Goal: Task Accomplishment & Management: Manage account settings

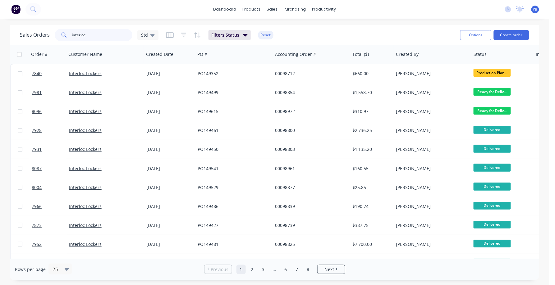
drag, startPoint x: 98, startPoint y: 36, endPoint x: 59, endPoint y: 31, distance: 39.5
click at [59, 32] on div "interloc" at bounding box center [94, 35] width 78 height 12
type input "98969"
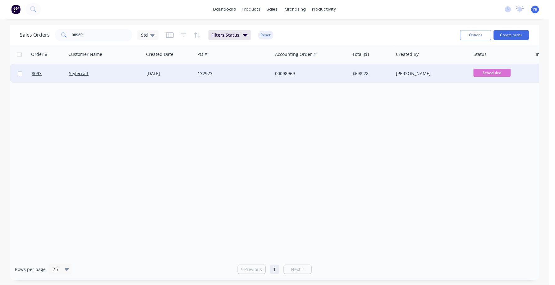
click at [288, 71] on div "00098969" at bounding box center [309, 74] width 69 height 6
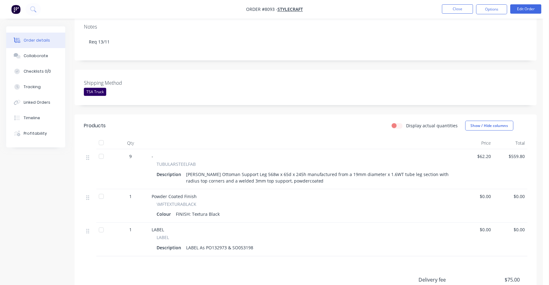
scroll to position [155, 0]
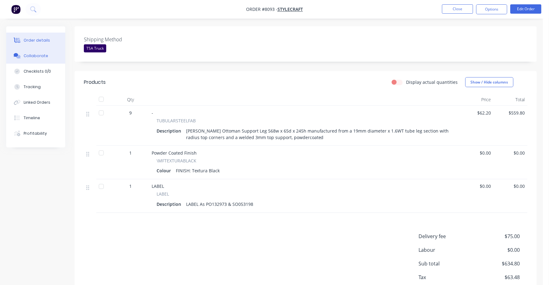
click at [34, 52] on button "Collaborate" at bounding box center [35, 56] width 59 height 16
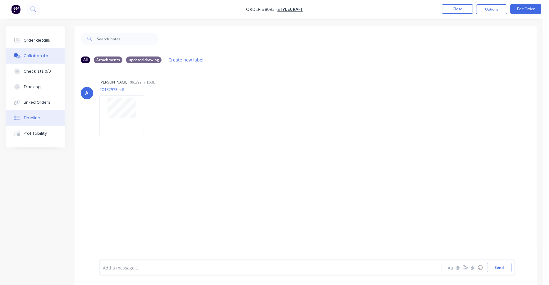
click at [34, 116] on div "Timeline" at bounding box center [32, 118] width 16 height 6
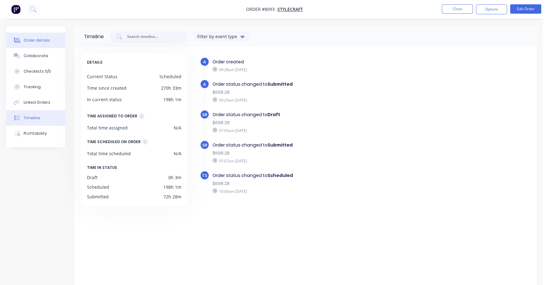
click at [41, 38] on div "Order details" at bounding box center [37, 41] width 26 height 6
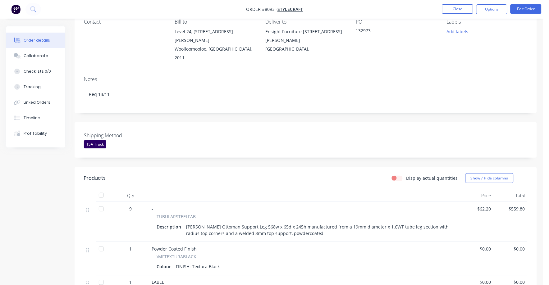
scroll to position [39, 0]
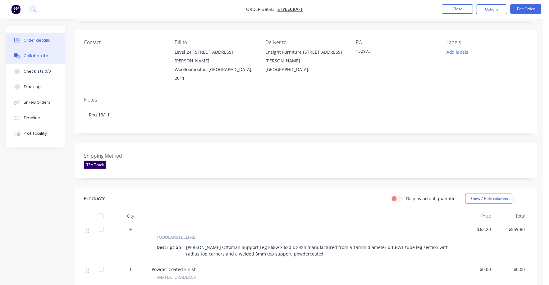
click at [28, 53] on div "Collaborate" at bounding box center [36, 56] width 25 height 6
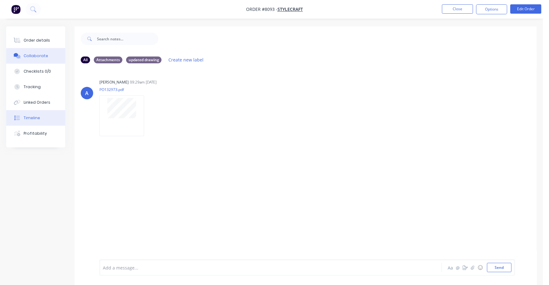
click at [37, 117] on div "Timeline" at bounding box center [32, 118] width 16 height 6
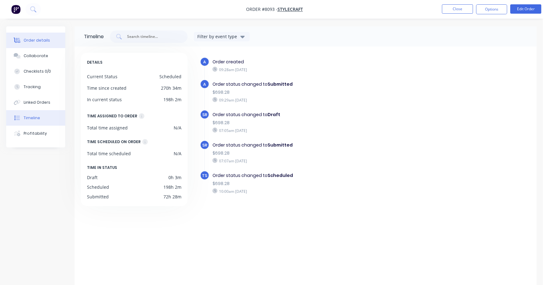
click at [41, 38] on div "Order details" at bounding box center [37, 41] width 26 height 6
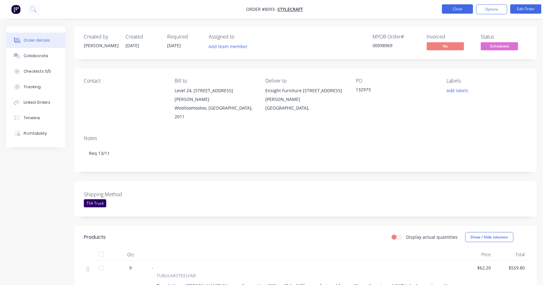
click at [459, 7] on button "Close" at bounding box center [457, 8] width 31 height 9
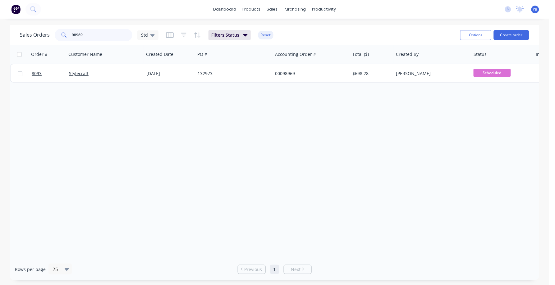
drag, startPoint x: 96, startPoint y: 33, endPoint x: 43, endPoint y: 28, distance: 52.7
click at [43, 28] on div "Sales Orders 98969 Std Filters: Status Reset" at bounding box center [237, 34] width 435 height 15
type input "98976"
click at [265, 33] on button "Reset" at bounding box center [265, 35] width 15 height 9
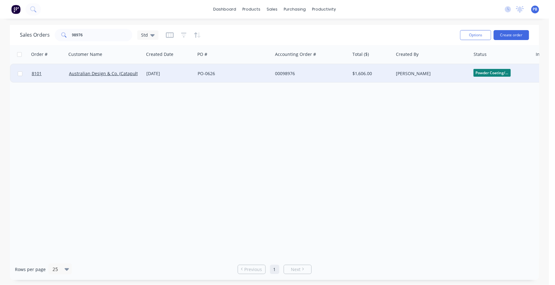
click at [287, 72] on div "00098976" at bounding box center [309, 74] width 69 height 6
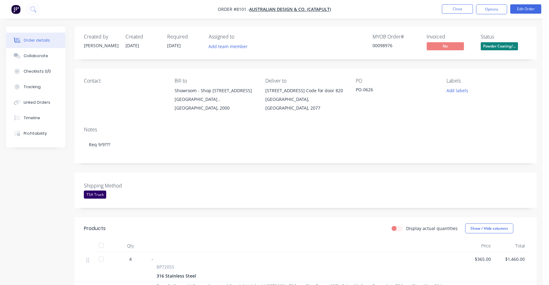
click at [505, 46] on span "Powder Coating/..." at bounding box center [499, 46] width 37 height 8
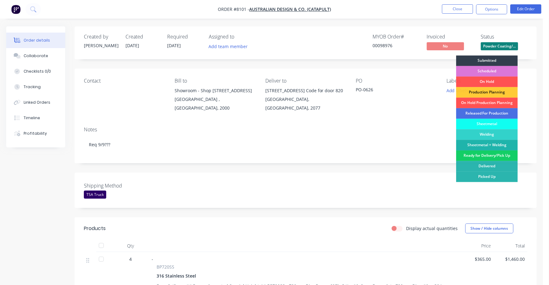
click at [492, 154] on div "Ready for Delivery/Pick Up" at bounding box center [487, 156] width 62 height 11
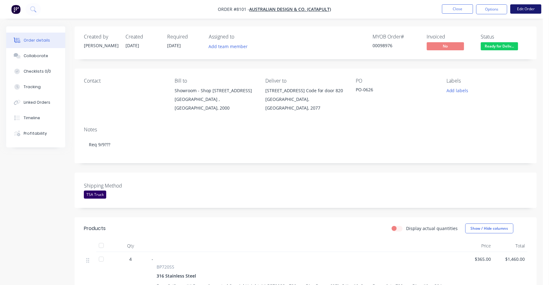
click at [531, 9] on button "Edit Order" at bounding box center [525, 8] width 31 height 9
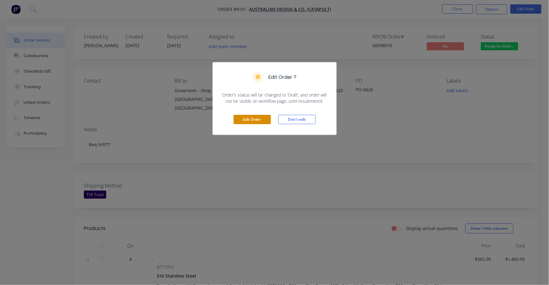
click at [247, 121] on button "Edit Order" at bounding box center [252, 119] width 37 height 9
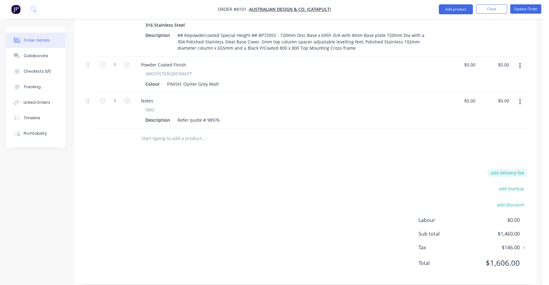
click at [505, 169] on button "add delivery fee" at bounding box center [507, 173] width 40 height 8
click at [514, 171] on input at bounding box center [503, 175] width 28 height 9
drag, startPoint x: 512, startPoint y: 165, endPoint x: 498, endPoint y: 163, distance: 14.7
click at [498, 171] on input at bounding box center [503, 175] width 28 height 9
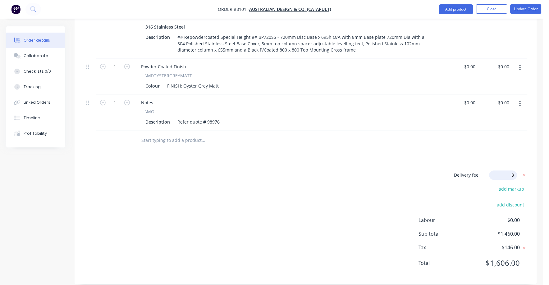
type input "85"
drag, startPoint x: 430, startPoint y: 79, endPoint x: 428, endPoint y: 84, distance: 5.0
click at [430, 83] on div "Colour FINISH: Oyster Grey Matt" at bounding box center [288, 87] width 290 height 9
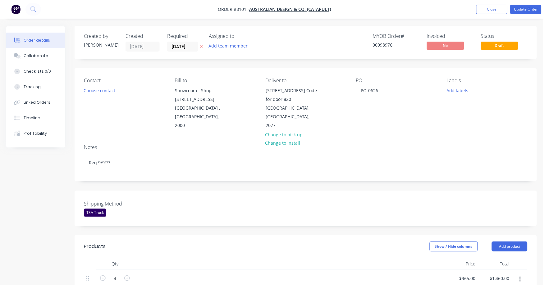
scroll to position [0, 0]
click at [528, 11] on button "Update Order" at bounding box center [525, 9] width 31 height 9
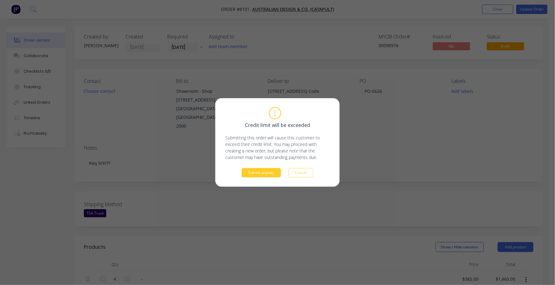
click at [267, 174] on button "Submit anyway" at bounding box center [261, 172] width 39 height 9
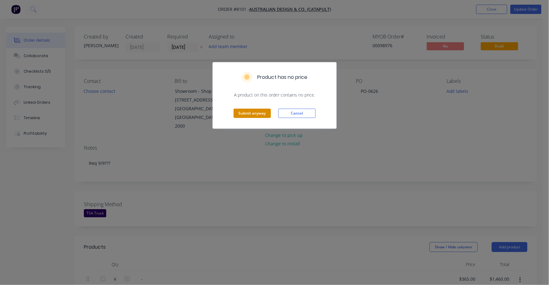
click at [246, 113] on button "Submit anyway" at bounding box center [252, 113] width 37 height 9
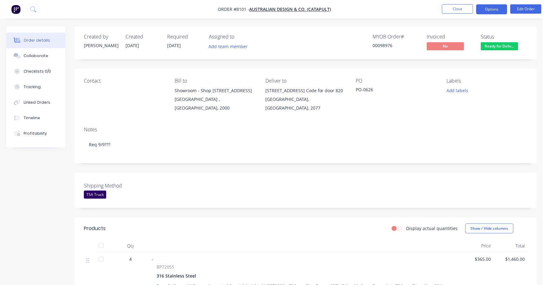
click at [494, 13] on button "Options" at bounding box center [491, 9] width 31 height 10
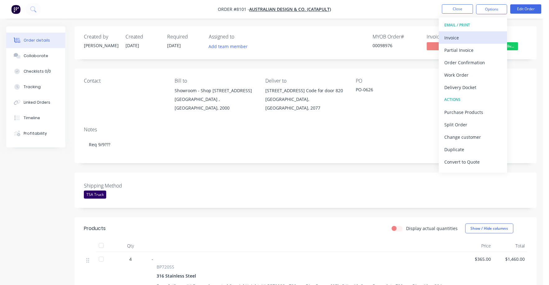
click at [467, 36] on div "Invoice" at bounding box center [473, 37] width 57 height 9
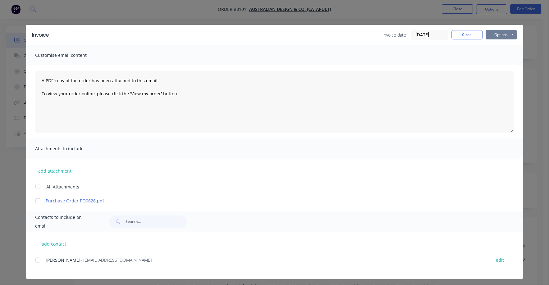
click at [494, 34] on button "Options" at bounding box center [501, 34] width 31 height 9
click at [486, 54] on button "Print" at bounding box center [506, 56] width 40 height 10
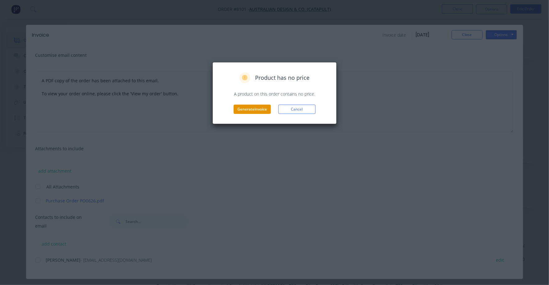
click at [256, 108] on button "Generate invoice" at bounding box center [252, 109] width 37 height 9
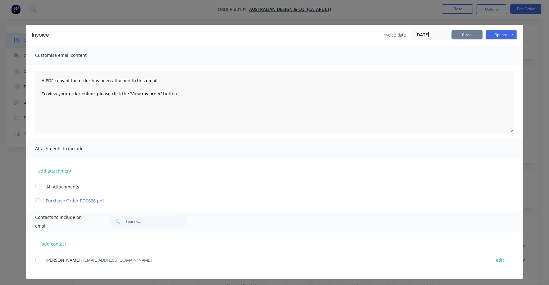
click at [461, 33] on button "Close" at bounding box center [467, 34] width 31 height 9
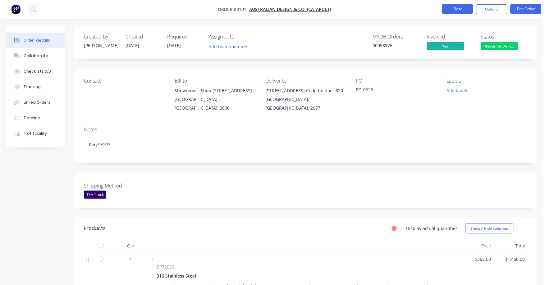
click at [461, 7] on button "Close" at bounding box center [457, 8] width 31 height 9
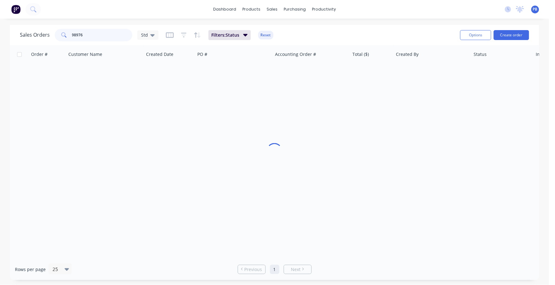
drag, startPoint x: 98, startPoint y: 32, endPoint x: 65, endPoint y: 31, distance: 32.3
click at [65, 31] on div "98976" at bounding box center [94, 35] width 78 height 12
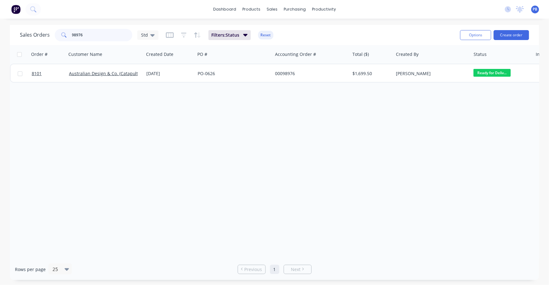
click at [85, 35] on input "98976" at bounding box center [102, 35] width 61 height 12
type input "98956"
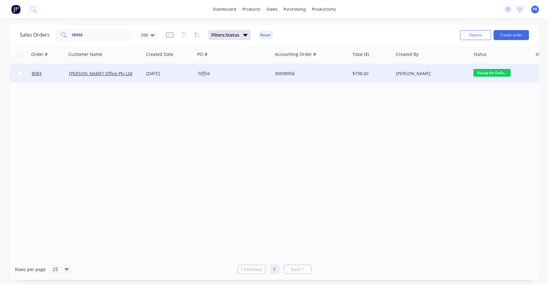
click at [204, 73] on div "70156" at bounding box center [232, 74] width 69 height 6
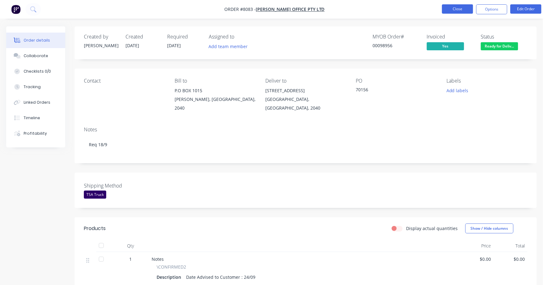
click at [463, 8] on button "Close" at bounding box center [457, 8] width 31 height 9
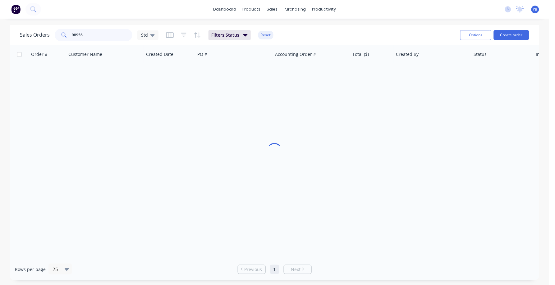
drag, startPoint x: 71, startPoint y: 30, endPoint x: 68, endPoint y: 30, distance: 3.4
click at [68, 30] on div "98956" at bounding box center [94, 35] width 78 height 12
type input "99038"
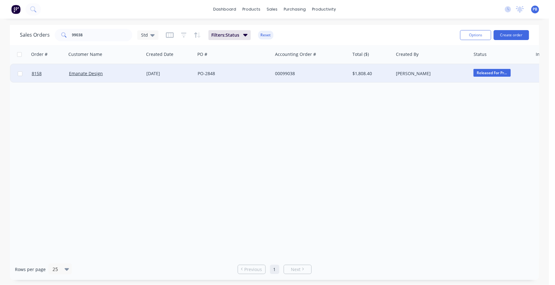
click at [286, 74] on div "00099038" at bounding box center [309, 74] width 69 height 6
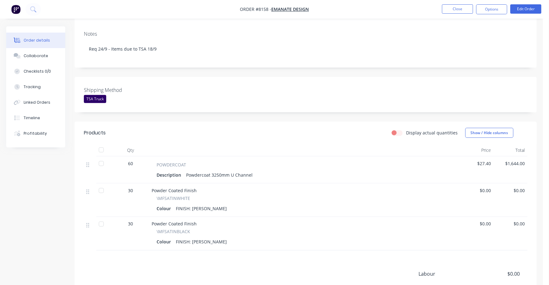
scroll to position [116, 0]
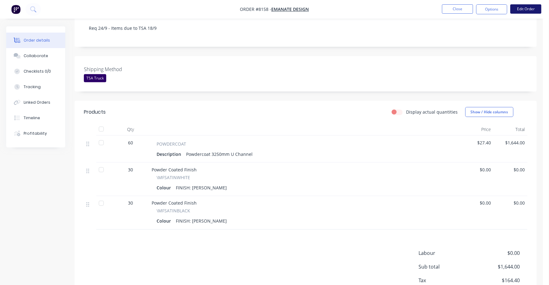
click at [530, 10] on button "Edit Order" at bounding box center [525, 8] width 31 height 9
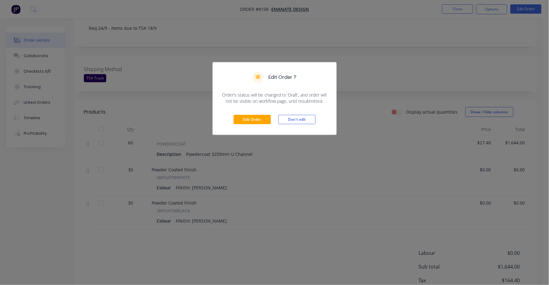
click at [260, 115] on div "Edit Order Don't edit" at bounding box center [275, 119] width 124 height 30
click at [259, 118] on button "Edit Order" at bounding box center [252, 119] width 37 height 9
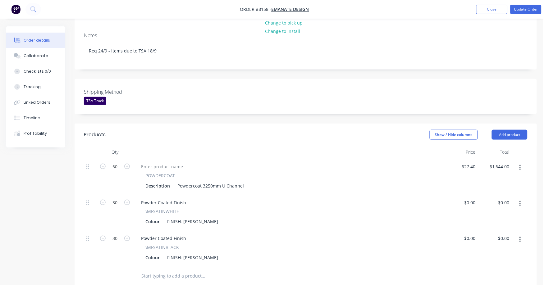
scroll to position [155, 0]
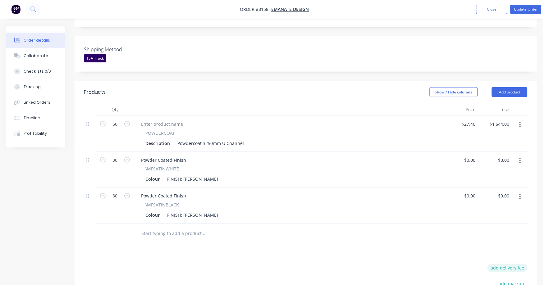
click at [508, 264] on button "add delivery fee" at bounding box center [507, 268] width 40 height 8
type input "75"
click input "submit" at bounding box center [0, 0] width 0 height 0
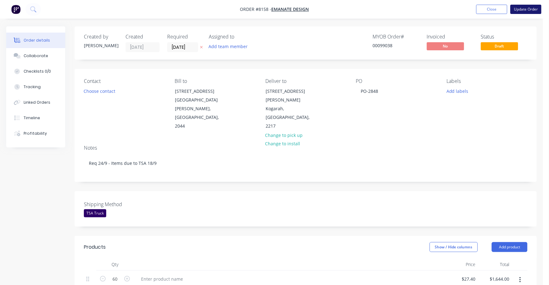
click at [523, 8] on button "Update Order" at bounding box center [525, 9] width 31 height 9
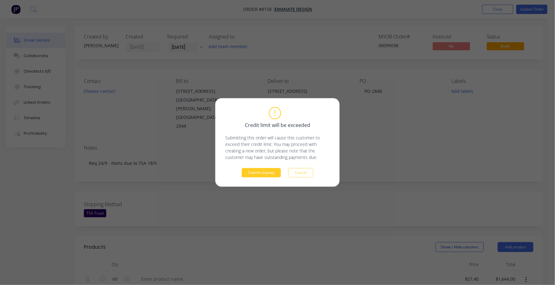
click at [259, 174] on button "Submit anyway" at bounding box center [261, 172] width 39 height 9
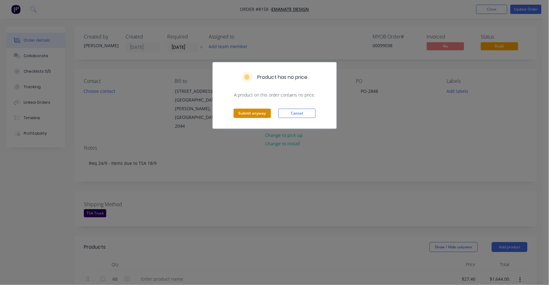
click at [253, 115] on button "Submit anyway" at bounding box center [252, 113] width 37 height 9
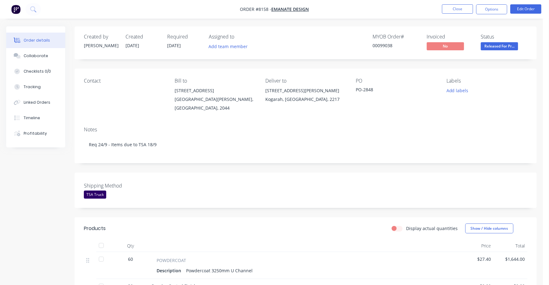
click at [507, 46] on span "Released For Pr..." at bounding box center [499, 46] width 37 height 8
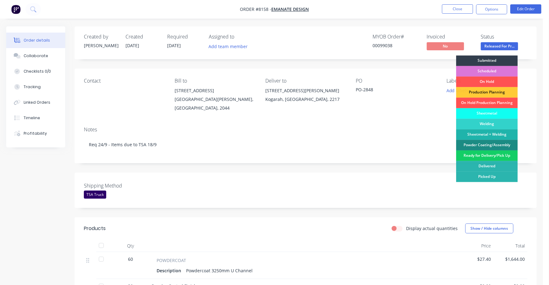
click at [494, 154] on div "Ready for Delivery/Pick Up" at bounding box center [487, 156] width 62 height 11
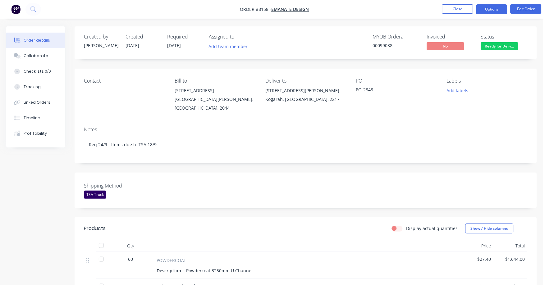
click at [489, 10] on button "Options" at bounding box center [491, 9] width 31 height 10
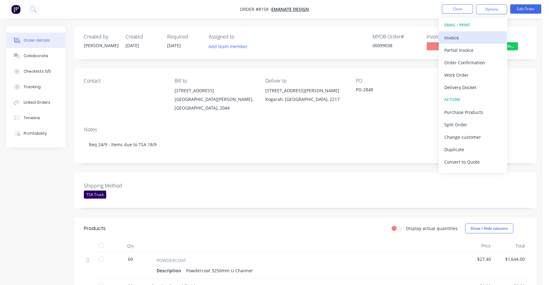
click at [454, 36] on div "Invoice" at bounding box center [473, 37] width 57 height 9
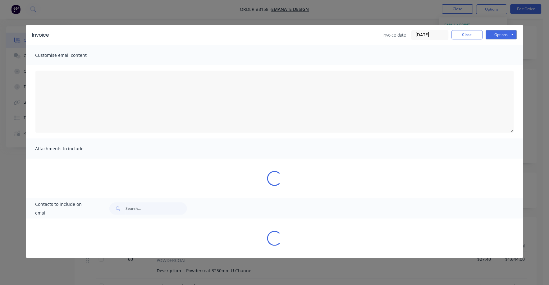
type textarea "A PDF copy of the order has been attached to this email. To view your order onl…"
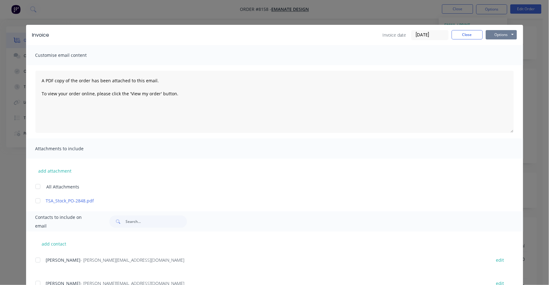
drag, startPoint x: 498, startPoint y: 36, endPoint x: 497, endPoint y: 40, distance: 3.6
click at [498, 37] on button "Options" at bounding box center [501, 34] width 31 height 9
click at [495, 55] on button "Print" at bounding box center [506, 56] width 40 height 10
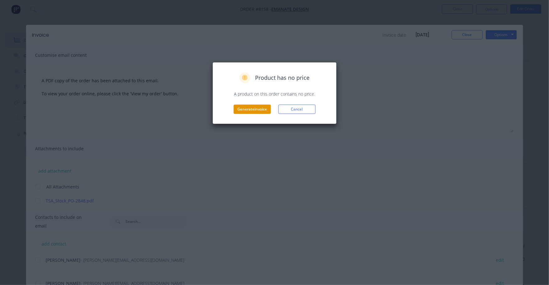
click at [256, 112] on button "Generate invoice" at bounding box center [252, 109] width 37 height 9
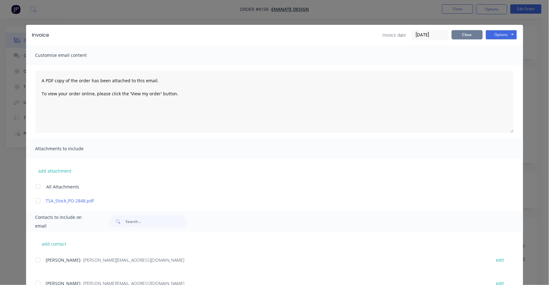
click at [462, 36] on button "Close" at bounding box center [467, 34] width 31 height 9
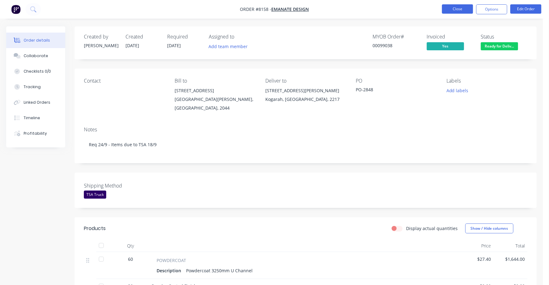
click at [453, 8] on button "Close" at bounding box center [457, 8] width 31 height 9
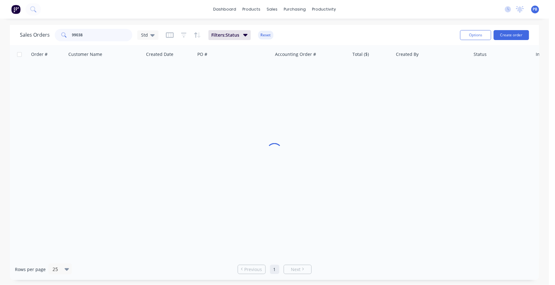
drag, startPoint x: 103, startPoint y: 37, endPoint x: 67, endPoint y: 34, distance: 36.2
click at [67, 34] on div "99038" at bounding box center [94, 35] width 78 height 12
type input "99070"
click at [260, 35] on button "Reset" at bounding box center [265, 35] width 15 height 9
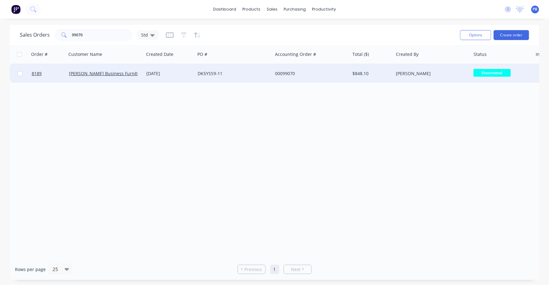
click at [288, 71] on div "00099070" at bounding box center [309, 74] width 69 height 6
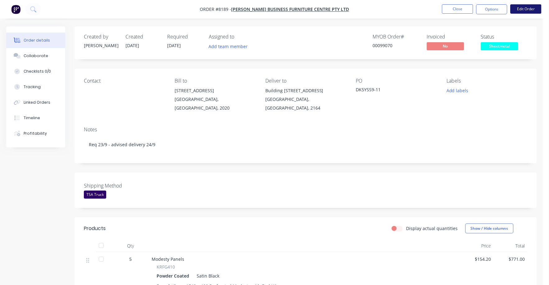
click at [523, 9] on button "Edit Order" at bounding box center [525, 8] width 31 height 9
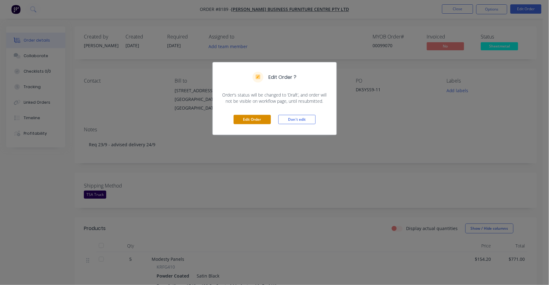
click at [249, 118] on button "Edit Order" at bounding box center [252, 119] width 37 height 9
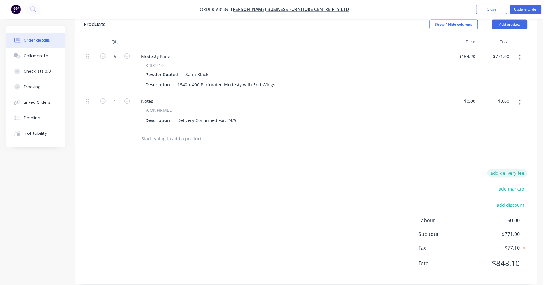
click at [507, 169] on button "add delivery fee" at bounding box center [507, 173] width 40 height 8
type input "75"
click input "submit" at bounding box center [0, 0] width 0 height 0
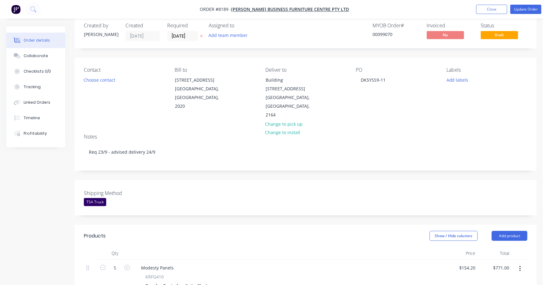
scroll to position [0, 0]
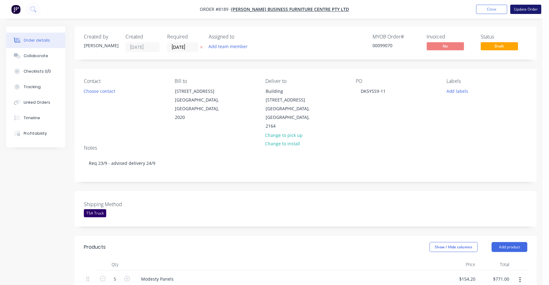
click at [523, 8] on button "Update Order" at bounding box center [525, 9] width 31 height 9
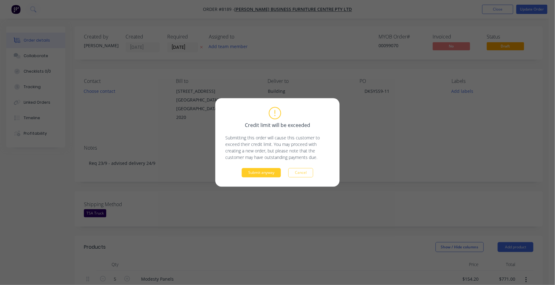
click at [263, 171] on button "Submit anyway" at bounding box center [261, 172] width 39 height 9
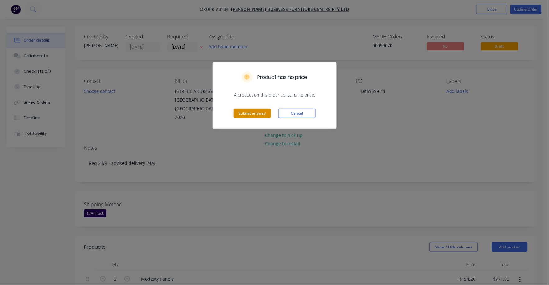
click at [259, 109] on div "Submit anyway Cancel" at bounding box center [275, 113] width 124 height 30
click at [256, 113] on button "Submit anyway" at bounding box center [252, 113] width 37 height 9
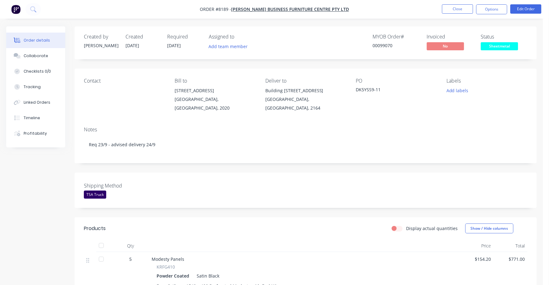
click at [498, 49] on span "Sheetmetal" at bounding box center [499, 46] width 37 height 8
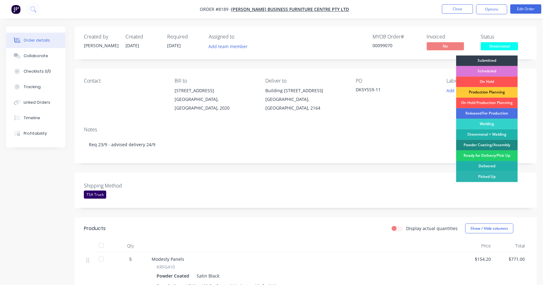
click at [491, 166] on div "Delivered" at bounding box center [487, 166] width 62 height 11
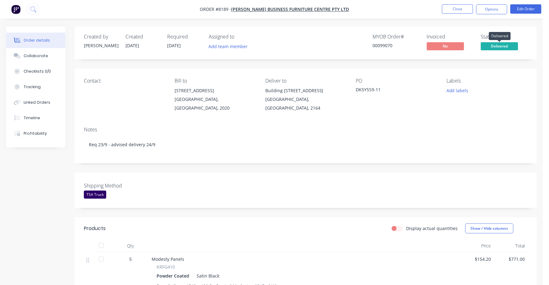
click at [504, 46] on span "Delivered" at bounding box center [499, 46] width 37 height 8
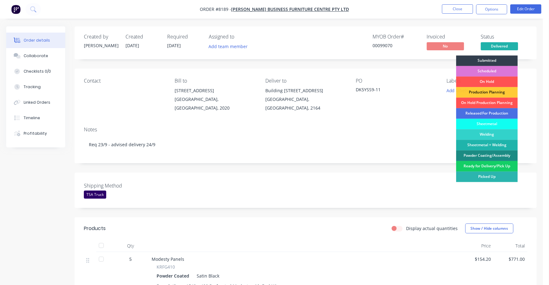
click at [486, 164] on div "Ready for Delivery/Pick Up" at bounding box center [487, 166] width 62 height 11
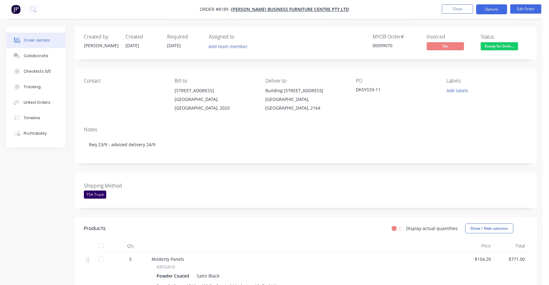
click at [494, 8] on button "Options" at bounding box center [491, 9] width 31 height 10
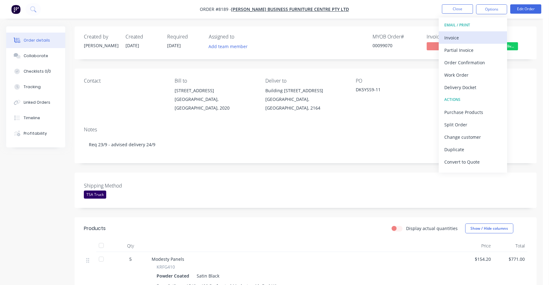
click at [458, 35] on div "Invoice" at bounding box center [473, 37] width 57 height 9
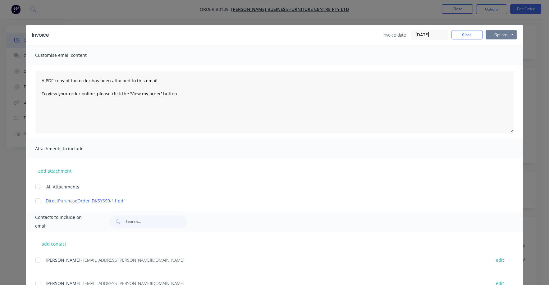
drag, startPoint x: 500, startPoint y: 34, endPoint x: 498, endPoint y: 37, distance: 4.2
click at [500, 34] on button "Options" at bounding box center [501, 34] width 31 height 9
click at [491, 53] on button "Print" at bounding box center [506, 56] width 40 height 10
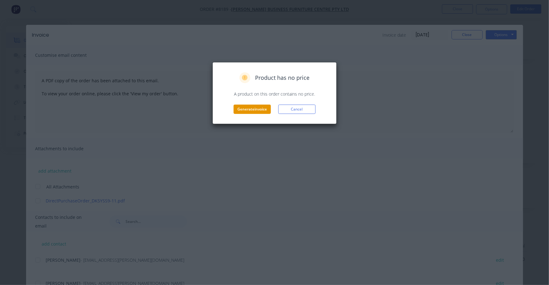
click at [258, 110] on button "Generate invoice" at bounding box center [252, 109] width 37 height 9
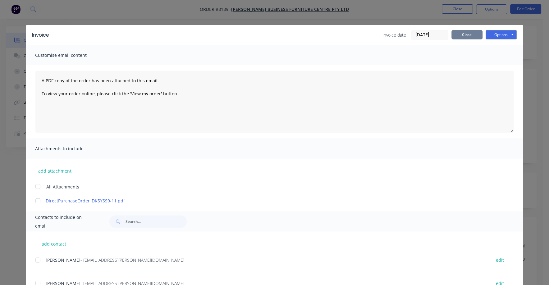
click at [457, 37] on button "Close" at bounding box center [467, 34] width 31 height 9
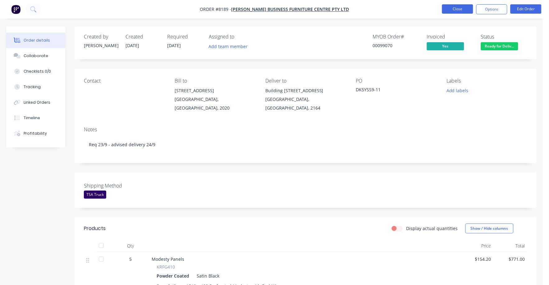
click at [454, 8] on button "Close" at bounding box center [457, 8] width 31 height 9
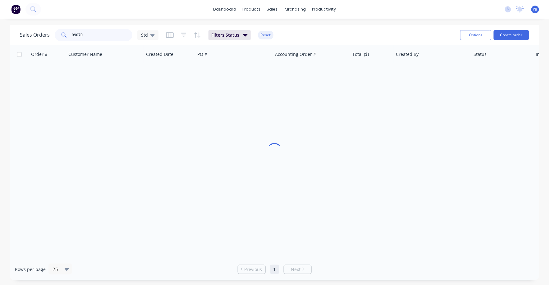
click at [63, 29] on div "99070" at bounding box center [94, 35] width 78 height 12
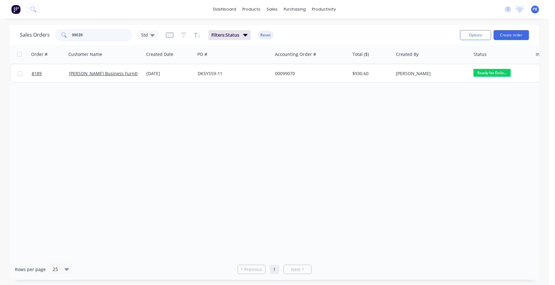
type input "99039"
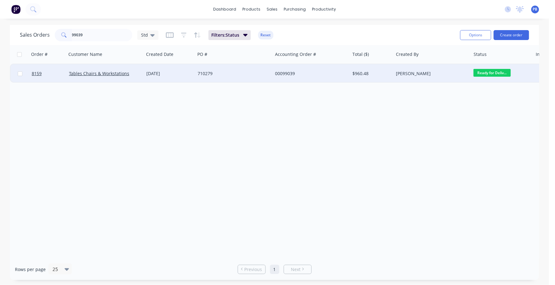
click at [281, 73] on div "00099039" at bounding box center [309, 74] width 69 height 6
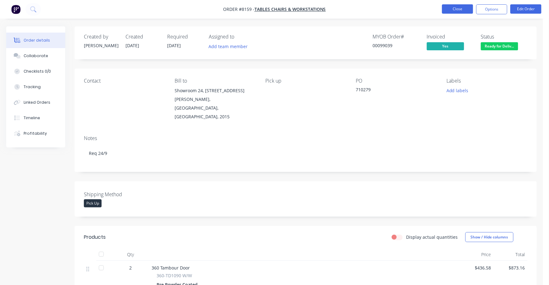
click at [458, 8] on button "Close" at bounding box center [457, 8] width 31 height 9
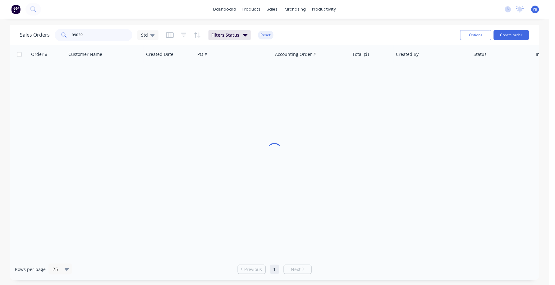
drag, startPoint x: 71, startPoint y: 33, endPoint x: 59, endPoint y: 31, distance: 12.0
click at [55, 31] on div "99039" at bounding box center [94, 35] width 78 height 12
type input "99041"
click at [265, 35] on button "Reset" at bounding box center [265, 35] width 15 height 9
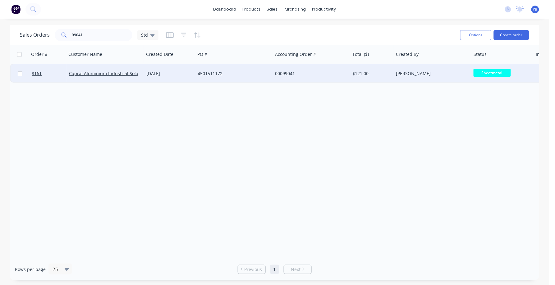
click at [289, 72] on div "00099041" at bounding box center [309, 74] width 69 height 6
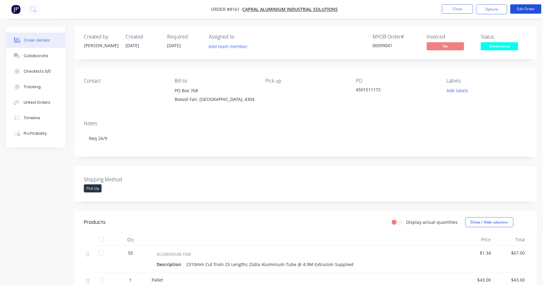
drag, startPoint x: 527, startPoint y: 7, endPoint x: 524, endPoint y: 38, distance: 30.9
click at [524, 38] on div "Order #8161 - Capral Aluminium Industrial Solutions Close Options Edit Order Or…" at bounding box center [271, 202] width 543 height 404
click at [503, 48] on span "Sheetmetal" at bounding box center [499, 46] width 37 height 8
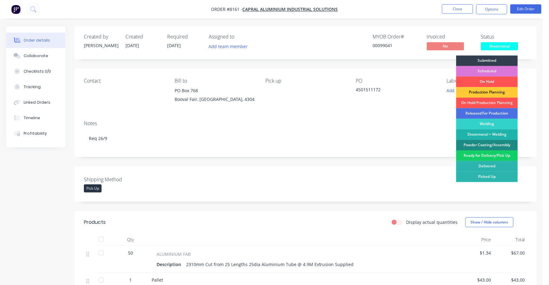
click at [491, 154] on div "Ready for Delivery/Pick Up" at bounding box center [487, 156] width 62 height 11
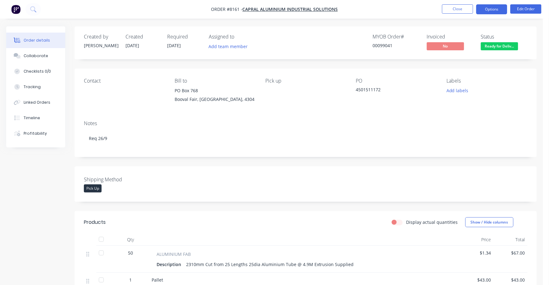
click at [488, 8] on button "Options" at bounding box center [491, 9] width 31 height 10
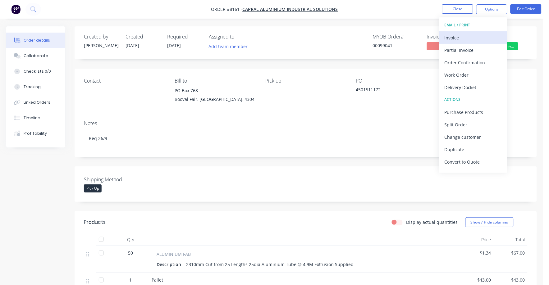
click at [450, 37] on div "Invoice" at bounding box center [473, 37] width 57 height 9
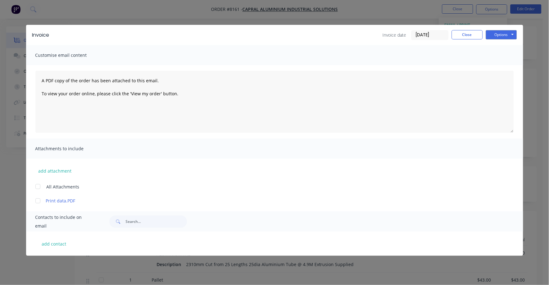
click at [494, 39] on div "Options Preview Print Email" at bounding box center [501, 35] width 31 height 10
click at [496, 34] on button "Options" at bounding box center [501, 34] width 31 height 9
click at [495, 54] on button "Print" at bounding box center [506, 56] width 40 height 10
click at [460, 34] on button "Close" at bounding box center [467, 34] width 31 height 9
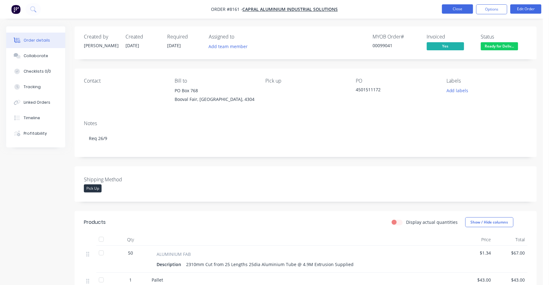
click at [456, 7] on button "Close" at bounding box center [457, 8] width 31 height 9
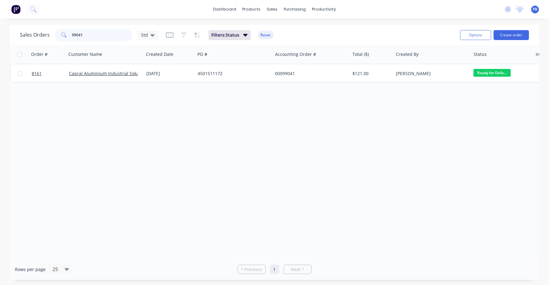
drag, startPoint x: 83, startPoint y: 36, endPoint x: 64, endPoint y: 30, distance: 20.1
click at [64, 30] on div "99041" at bounding box center [94, 35] width 78 height 12
type input "98977"
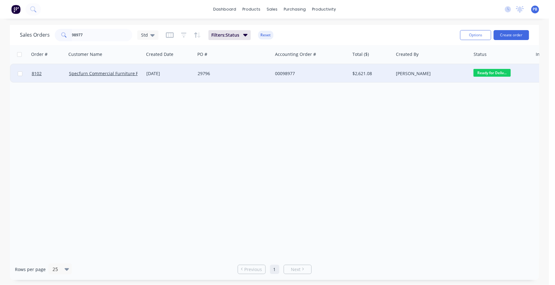
click at [284, 74] on div "00098977" at bounding box center [309, 74] width 69 height 6
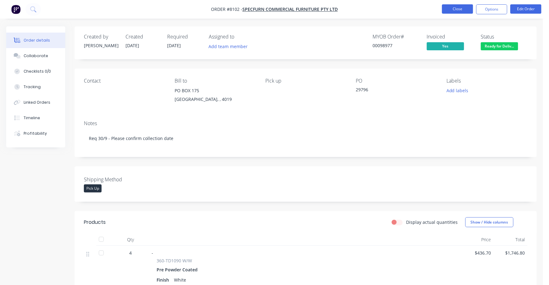
click at [455, 8] on button "Close" at bounding box center [457, 8] width 31 height 9
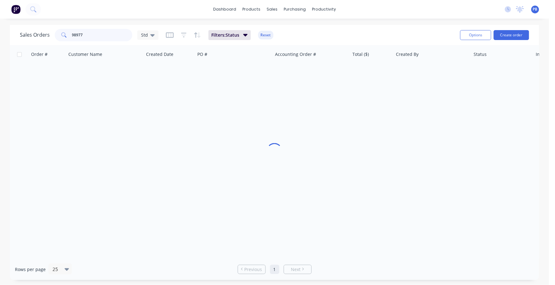
drag, startPoint x: 96, startPoint y: 33, endPoint x: 56, endPoint y: 27, distance: 40.7
click at [56, 27] on div "Sales Orders 98977 Std Filters: Status Reset" at bounding box center [237, 34] width 435 height 15
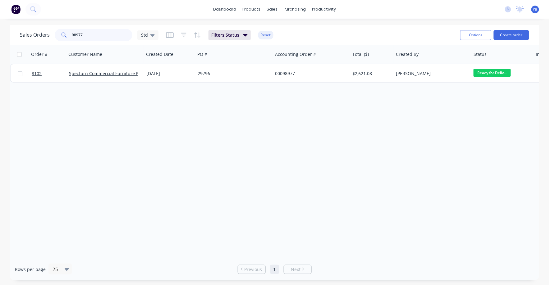
click at [95, 37] on input "98977" at bounding box center [102, 35] width 61 height 12
type input "98531"
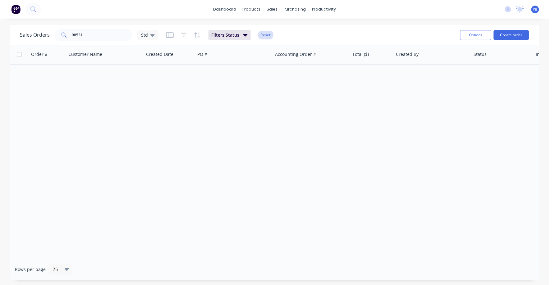
click at [258, 35] on button "Reset" at bounding box center [265, 35] width 15 height 9
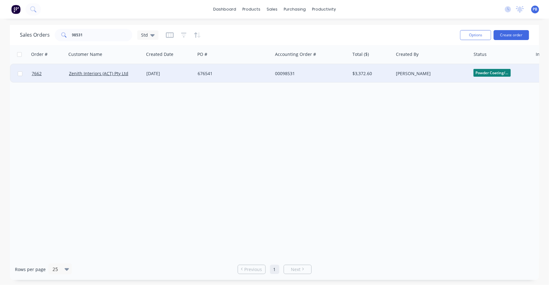
click at [280, 73] on div "00098531" at bounding box center [309, 74] width 69 height 6
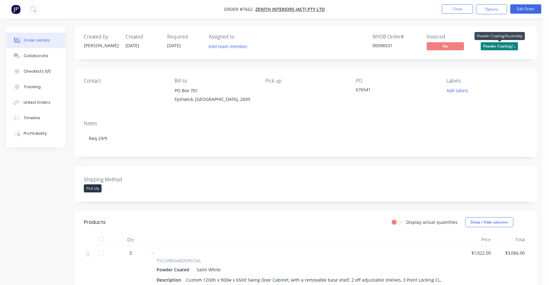
click at [502, 44] on span "Powder Coating/..." at bounding box center [499, 46] width 37 height 8
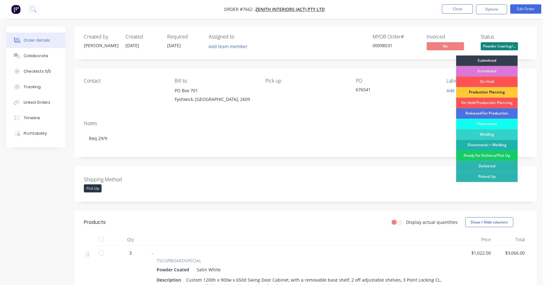
click at [486, 154] on div "Ready for Delivery/Pick Up" at bounding box center [487, 156] width 62 height 11
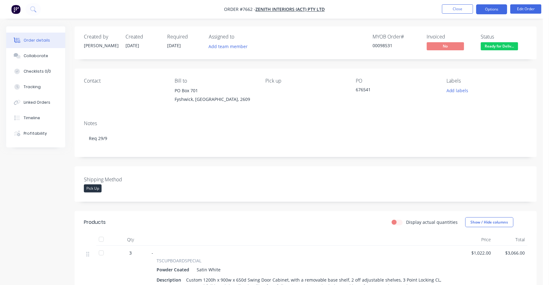
click at [492, 9] on button "Options" at bounding box center [491, 9] width 31 height 10
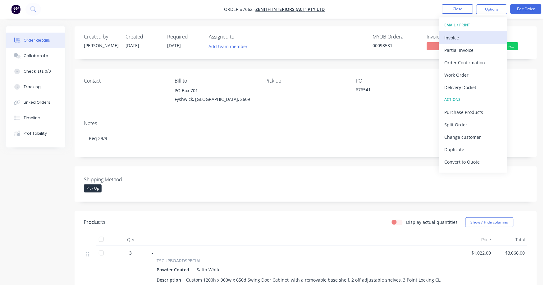
click at [456, 37] on div "Invoice" at bounding box center [473, 37] width 57 height 9
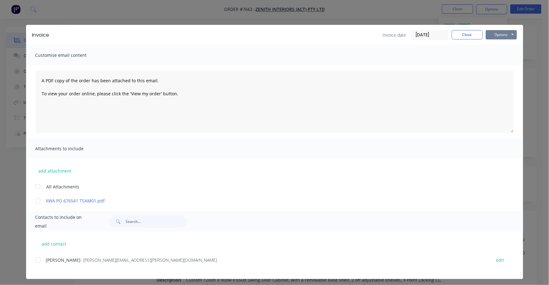
click at [492, 32] on button "Options" at bounding box center [501, 34] width 31 height 9
click at [496, 56] on button "Print" at bounding box center [506, 56] width 40 height 10
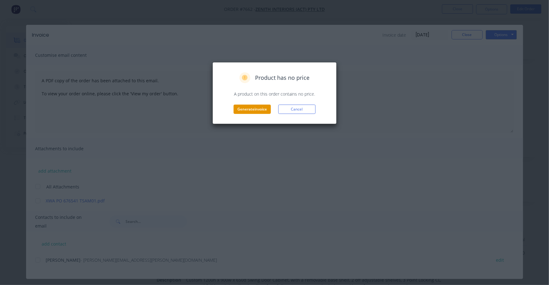
click at [249, 109] on button "Generate invoice" at bounding box center [252, 109] width 37 height 9
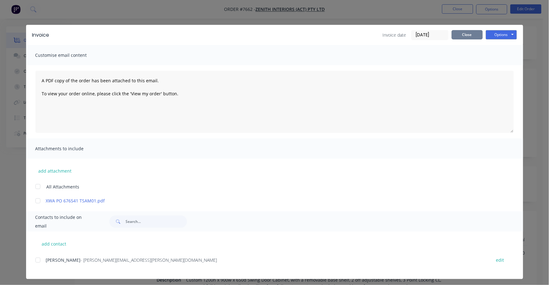
click at [459, 34] on button "Close" at bounding box center [467, 34] width 31 height 9
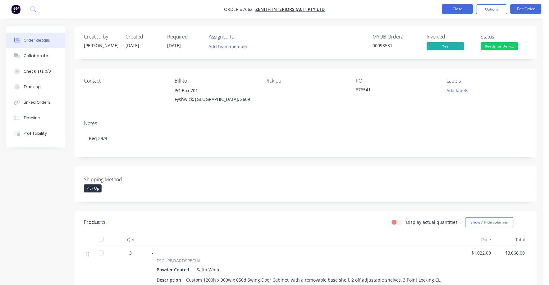
click at [460, 9] on button "Close" at bounding box center [457, 8] width 31 height 9
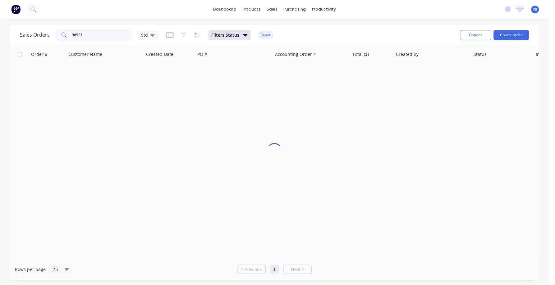
drag, startPoint x: 119, startPoint y: 30, endPoint x: 73, endPoint y: 28, distance: 46.4
click at [65, 32] on div "98531" at bounding box center [94, 35] width 78 height 12
type input "98196"
click at [265, 35] on button "Reset" at bounding box center [265, 35] width 15 height 9
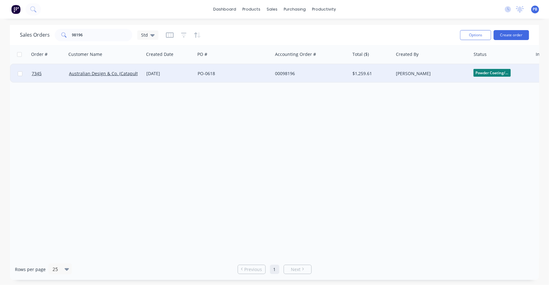
click at [286, 71] on div "00098196" at bounding box center [309, 74] width 69 height 6
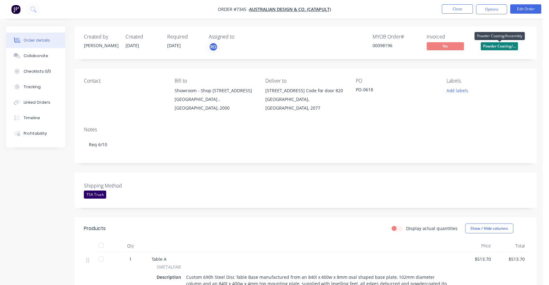
click at [509, 48] on span "Powder Coating/..." at bounding box center [499, 46] width 37 height 8
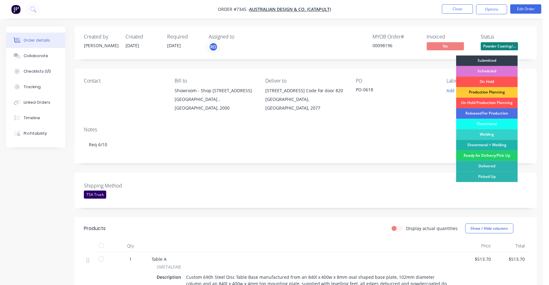
drag, startPoint x: 494, startPoint y: 158, endPoint x: 494, endPoint y: 151, distance: 7.5
click at [494, 158] on div "Ready for Delivery/Pick Up" at bounding box center [487, 156] width 62 height 11
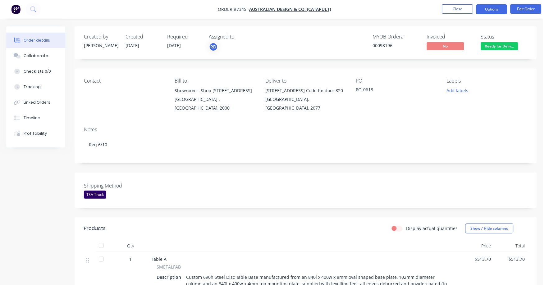
click at [491, 10] on button "Options" at bounding box center [491, 9] width 31 height 10
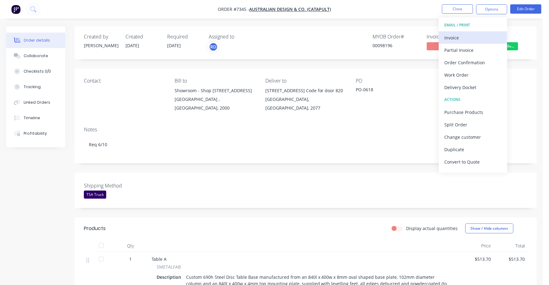
click at [457, 37] on div "Invoice" at bounding box center [473, 37] width 57 height 9
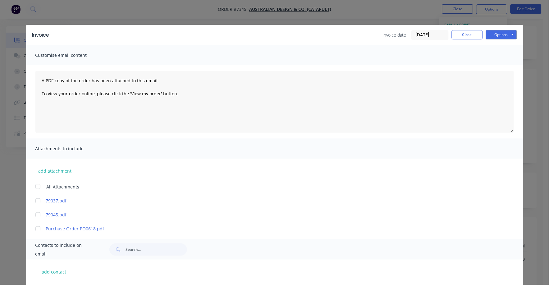
click at [428, 34] on input "23/09/25" at bounding box center [430, 34] width 37 height 9
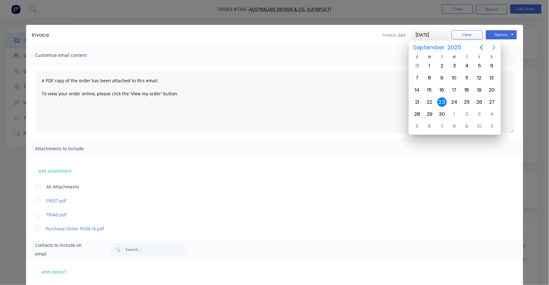
click at [495, 47] on icon "Next page" at bounding box center [493, 47] width 3 height 5
click at [456, 64] on div "1" at bounding box center [454, 65] width 9 height 9
type input "01/10/25"
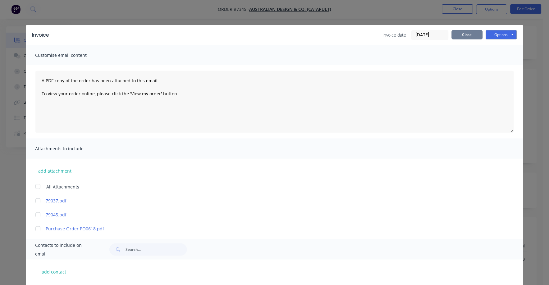
click at [465, 36] on button "Close" at bounding box center [467, 34] width 31 height 9
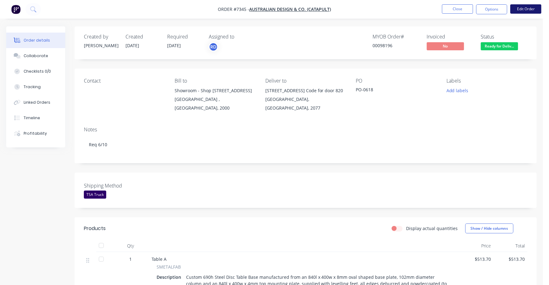
click at [523, 7] on button "Edit Order" at bounding box center [525, 8] width 31 height 9
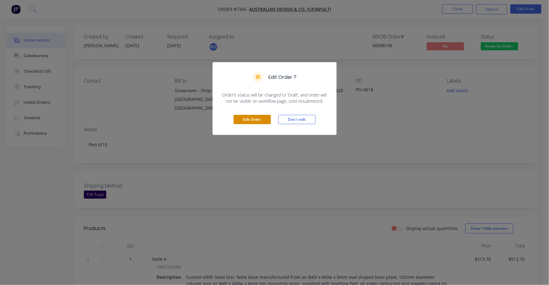
click at [258, 119] on button "Edit Order" at bounding box center [252, 119] width 37 height 9
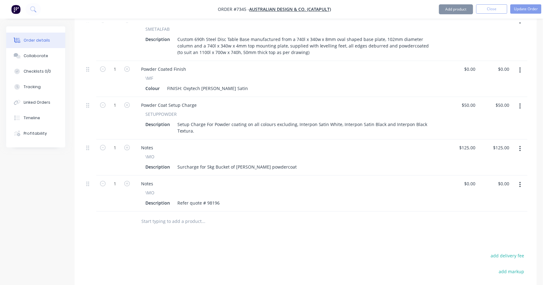
scroll to position [310, 0]
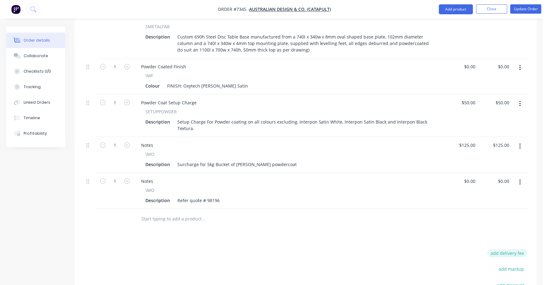
click at [510, 249] on button "add delivery fee" at bounding box center [507, 253] width 40 height 8
type input "7"
click at [526, 250] on icon at bounding box center [524, 253] width 6 height 6
click at [521, 249] on button "add delivery fee" at bounding box center [507, 253] width 40 height 8
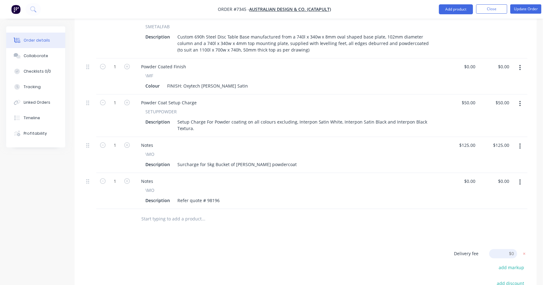
click at [474, 219] on div at bounding box center [306, 219] width 444 height 20
click at [525, 253] on icon at bounding box center [524, 254] width 2 height 2
click at [515, 249] on button "add delivery fee" at bounding box center [507, 253] width 40 height 8
click at [516, 249] on button "add delivery fee" at bounding box center [507, 253] width 40 height 8
type input "75"
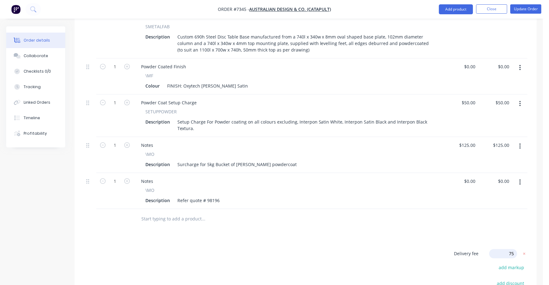
click input "submit" at bounding box center [0, 0] width 0 height 0
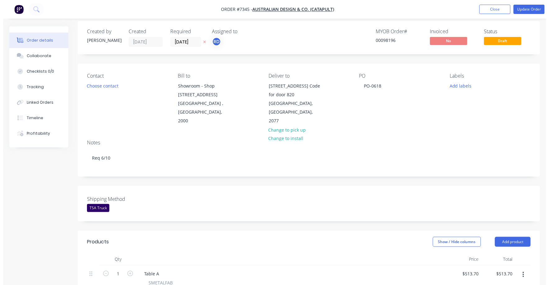
scroll to position [0, 0]
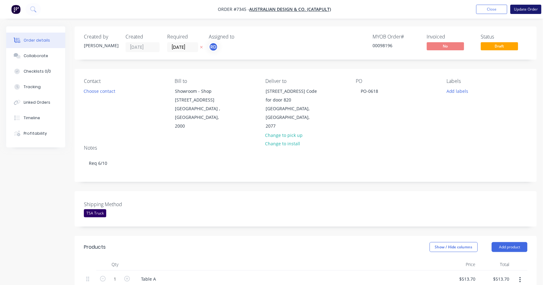
click at [534, 6] on button "Update Order" at bounding box center [525, 9] width 31 height 9
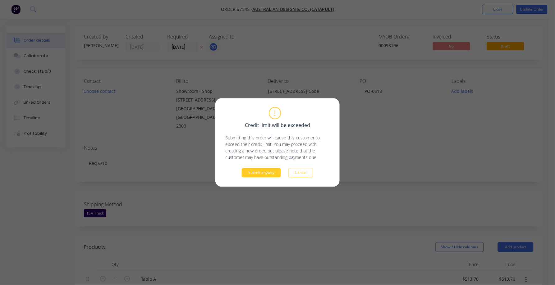
click at [249, 172] on button "Submit anyway" at bounding box center [261, 172] width 39 height 9
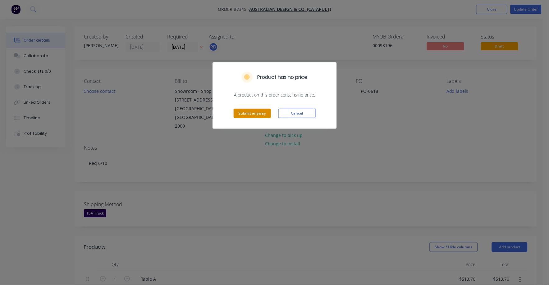
click at [249, 112] on button "Submit anyway" at bounding box center [252, 113] width 37 height 9
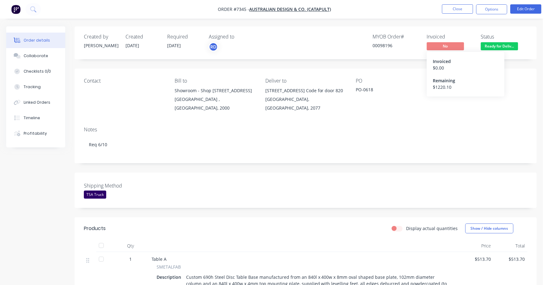
click at [453, 46] on span "No" at bounding box center [445, 46] width 37 height 8
click at [491, 8] on button "Options" at bounding box center [491, 9] width 31 height 10
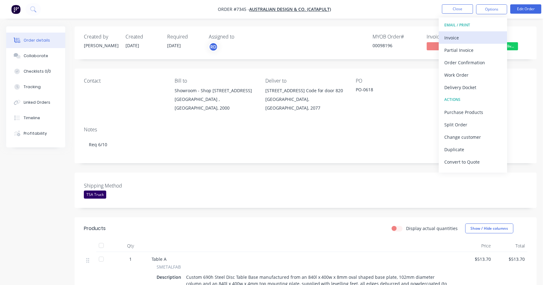
click at [456, 36] on div "Invoice" at bounding box center [473, 37] width 57 height 9
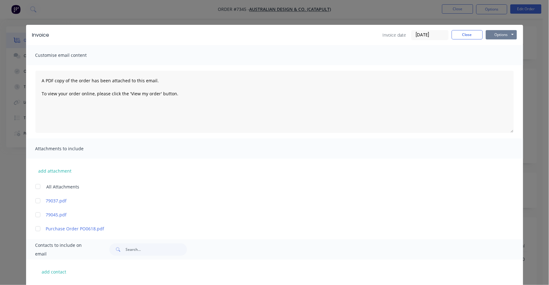
click at [493, 33] on button "Options" at bounding box center [501, 34] width 31 height 9
click at [495, 56] on button "Print" at bounding box center [506, 56] width 40 height 10
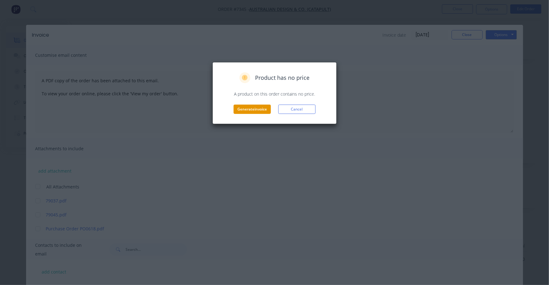
click at [256, 112] on button "Generate invoice" at bounding box center [252, 109] width 37 height 9
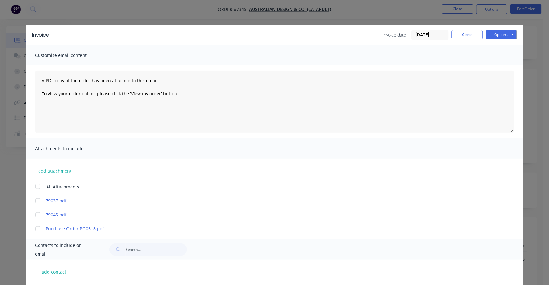
click at [466, 39] on div "Invoice date 23/09/25 Close Options Preview Print Email" at bounding box center [450, 35] width 134 height 10
click at [461, 32] on button "Close" at bounding box center [467, 34] width 31 height 9
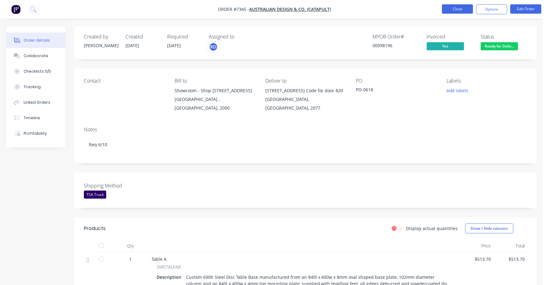
click at [456, 9] on button "Close" at bounding box center [457, 8] width 31 height 9
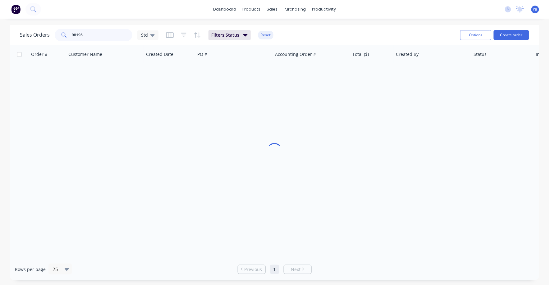
drag, startPoint x: 97, startPoint y: 30, endPoint x: 68, endPoint y: 28, distance: 29.0
click at [68, 29] on div "98196" at bounding box center [94, 35] width 78 height 12
type input "98250"
click at [264, 33] on button "Reset" at bounding box center [265, 35] width 15 height 9
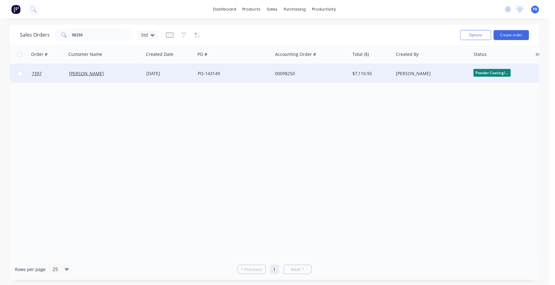
click at [286, 72] on div "00098250" at bounding box center [309, 74] width 69 height 6
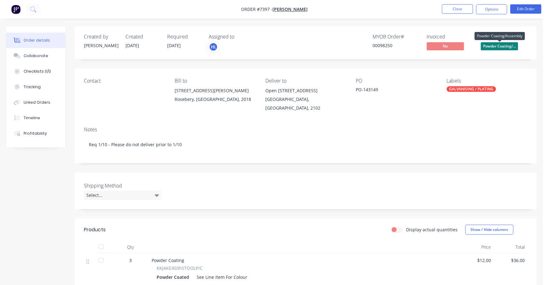
click at [497, 45] on span "Powder Coating/..." at bounding box center [499, 46] width 37 height 8
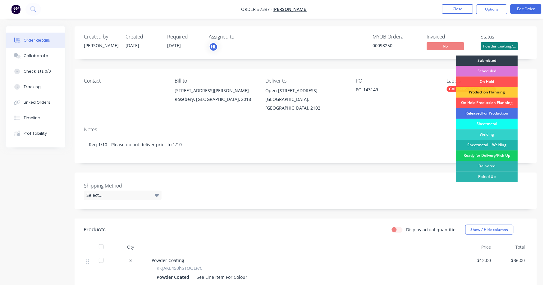
click at [492, 158] on div "Ready for Delivery/Pick Up" at bounding box center [487, 156] width 62 height 11
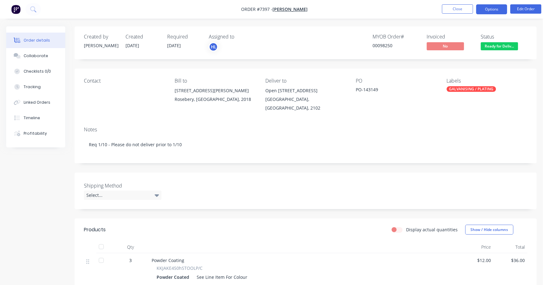
click at [491, 6] on button "Options" at bounding box center [491, 9] width 31 height 10
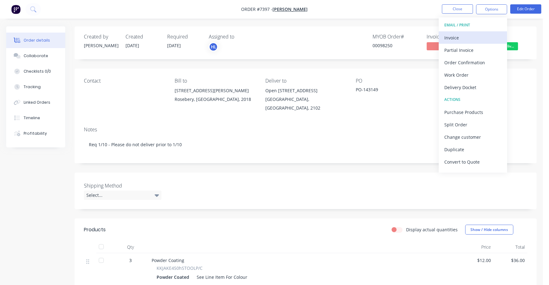
click at [451, 37] on div "Invoice" at bounding box center [473, 37] width 57 height 9
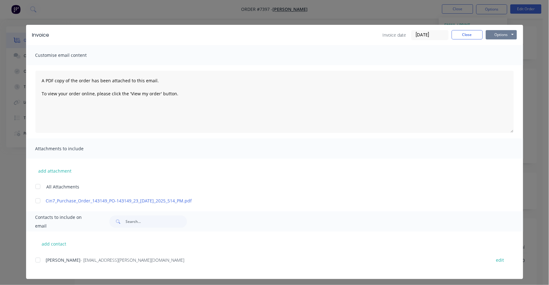
click at [495, 34] on button "Options" at bounding box center [501, 34] width 31 height 9
drag, startPoint x: 449, startPoint y: 59, endPoint x: 439, endPoint y: 44, distance: 17.9
click at [448, 58] on div "Customise email content" at bounding box center [274, 55] width 497 height 20
click at [431, 34] on input "23/09/25" at bounding box center [430, 34] width 37 height 9
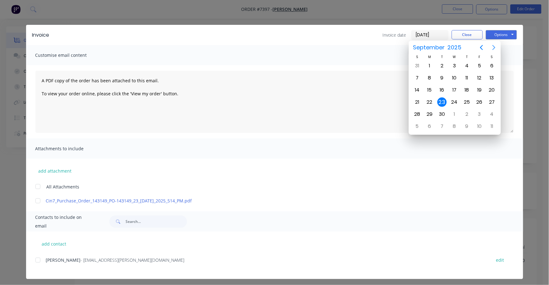
click at [492, 46] on icon "Next page" at bounding box center [493, 47] width 7 height 7
click at [455, 68] on div "1" at bounding box center [454, 65] width 9 height 9
type input "01/10/25"
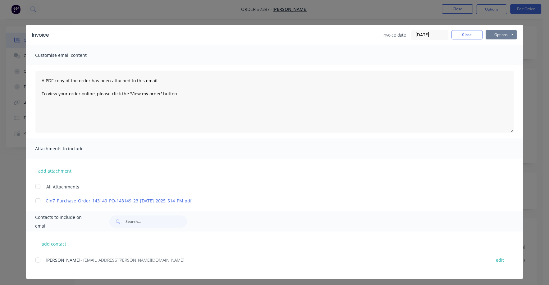
click at [491, 35] on button "Options" at bounding box center [501, 34] width 31 height 9
click at [491, 55] on button "Print" at bounding box center [506, 56] width 40 height 10
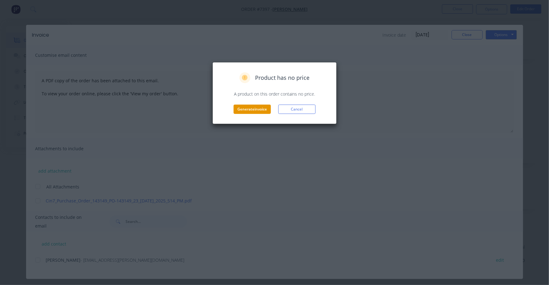
click at [256, 108] on button "Generate invoice" at bounding box center [252, 109] width 37 height 9
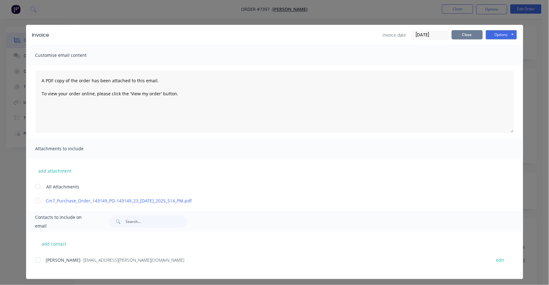
click at [470, 32] on button "Close" at bounding box center [467, 34] width 31 height 9
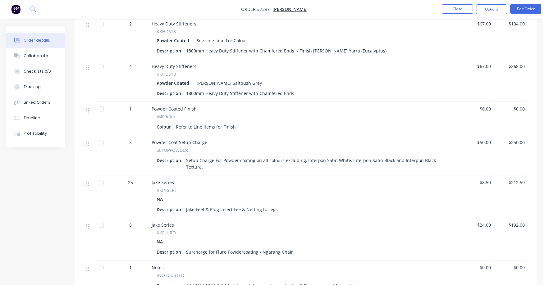
scroll to position [1146, 0]
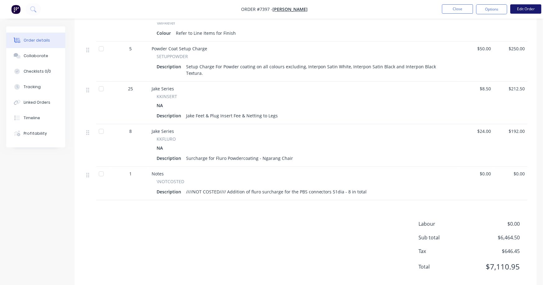
click at [530, 10] on button "Edit Order" at bounding box center [525, 8] width 31 height 9
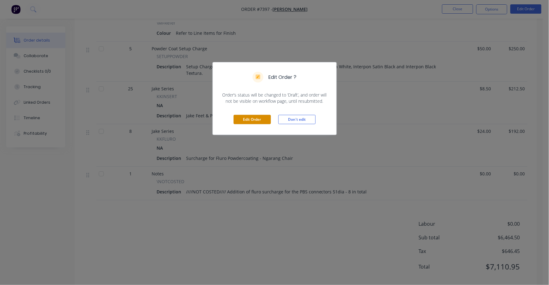
drag, startPoint x: 247, startPoint y: 119, endPoint x: 336, endPoint y: 139, distance: 91.6
click at [247, 119] on button "Edit Order" at bounding box center [252, 119] width 37 height 9
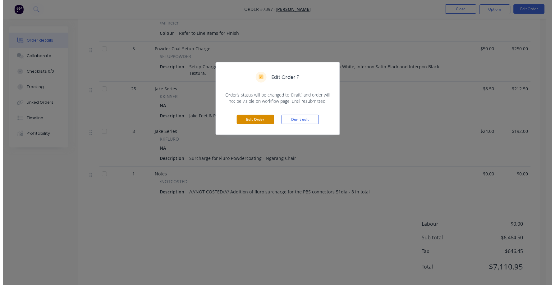
scroll to position [0, 0]
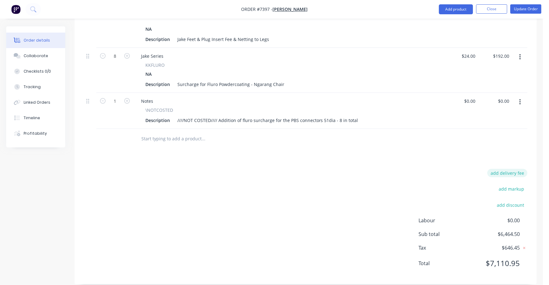
click at [519, 169] on button "add delivery fee" at bounding box center [507, 173] width 40 height 8
type input "75"
click input "submit" at bounding box center [0, 0] width 0 height 0
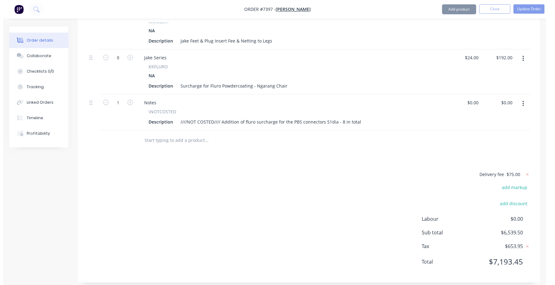
scroll to position [1298, 0]
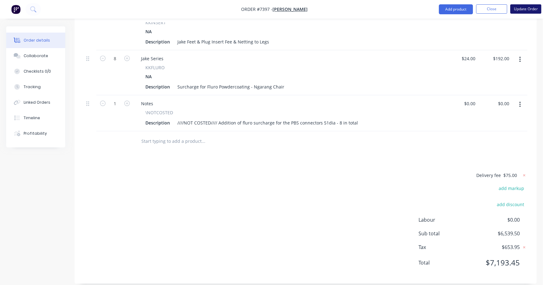
click at [519, 9] on button "Update Order" at bounding box center [525, 8] width 31 height 9
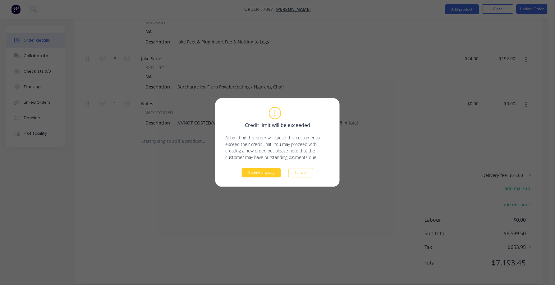
click at [250, 175] on button "Submit anyway" at bounding box center [261, 172] width 39 height 9
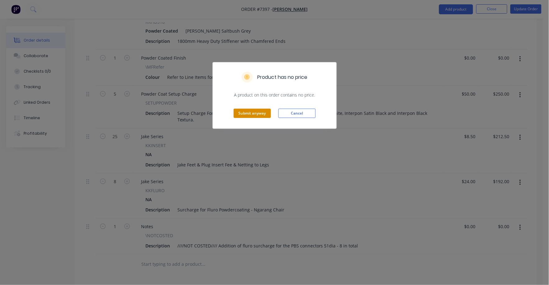
click at [256, 112] on button "Submit anyway" at bounding box center [252, 113] width 37 height 9
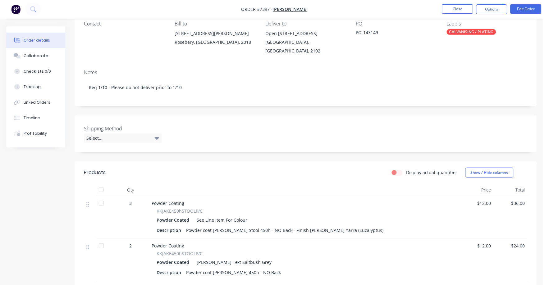
scroll to position [0, 0]
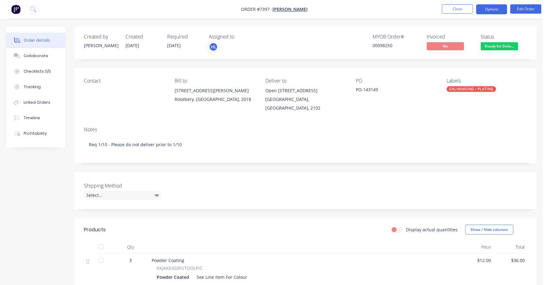
click at [494, 8] on button "Options" at bounding box center [491, 9] width 31 height 10
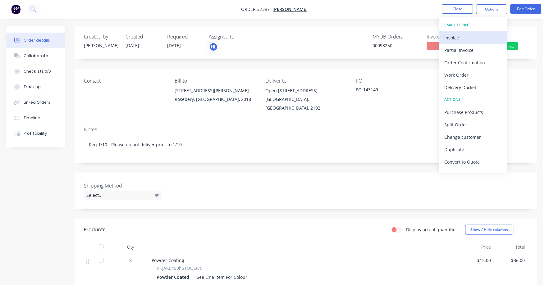
click at [456, 37] on div "Invoice" at bounding box center [473, 37] width 57 height 9
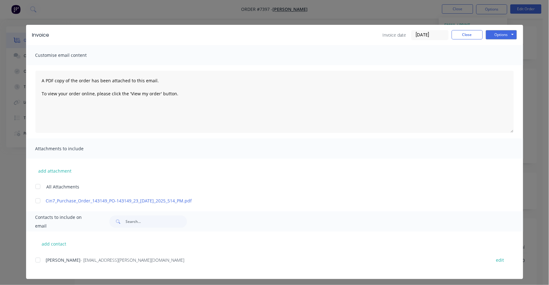
click at [438, 36] on input "23/09/25" at bounding box center [430, 34] width 37 height 9
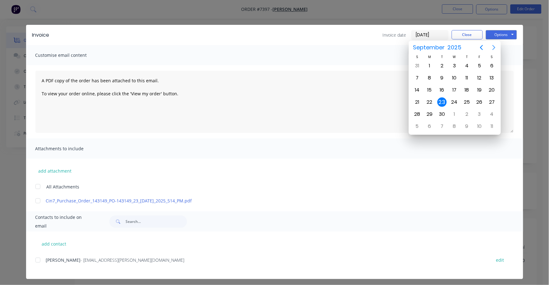
click at [493, 49] on icon "Next page" at bounding box center [493, 47] width 3 height 5
click at [455, 65] on div "1" at bounding box center [454, 65] width 9 height 9
type input "01/10/25"
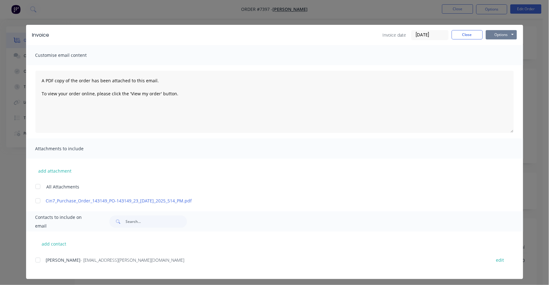
click at [495, 34] on button "Options" at bounding box center [501, 34] width 31 height 9
click at [494, 57] on button "Print" at bounding box center [506, 56] width 40 height 10
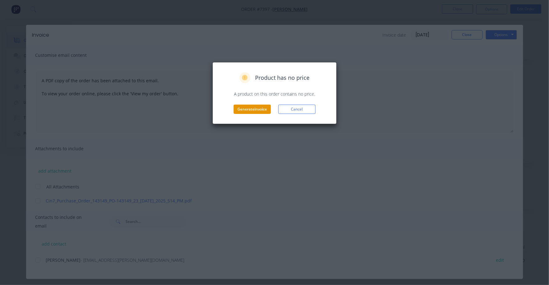
click at [267, 109] on button "Generate invoice" at bounding box center [252, 109] width 37 height 9
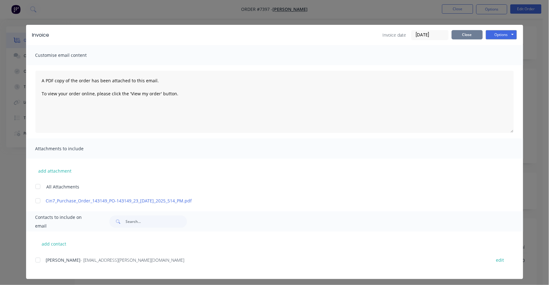
click at [464, 34] on button "Close" at bounding box center [467, 34] width 31 height 9
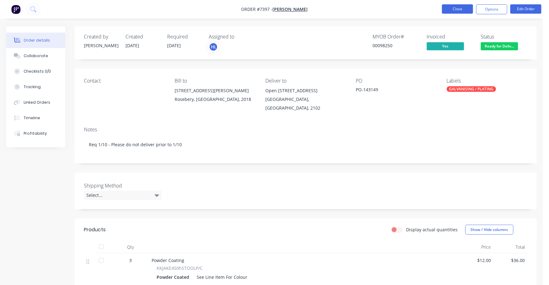
click at [463, 11] on button "Close" at bounding box center [457, 8] width 31 height 9
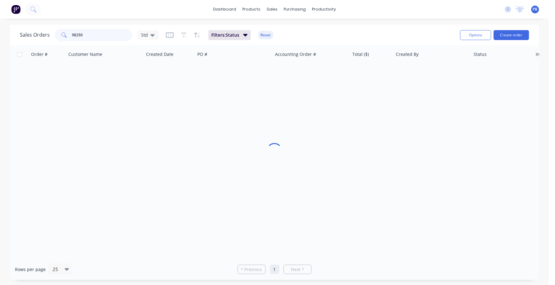
drag, startPoint x: 100, startPoint y: 35, endPoint x: 57, endPoint y: 33, distance: 43.6
click at [58, 34] on div "98250" at bounding box center [94, 35] width 78 height 12
type input "98814"
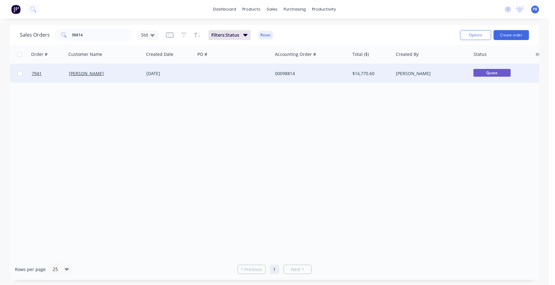
click at [288, 71] on div "00098814" at bounding box center [309, 74] width 69 height 6
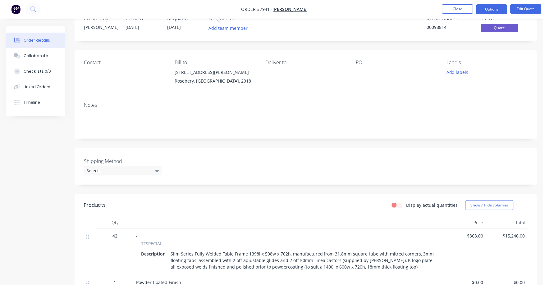
scroll to position [39, 0]
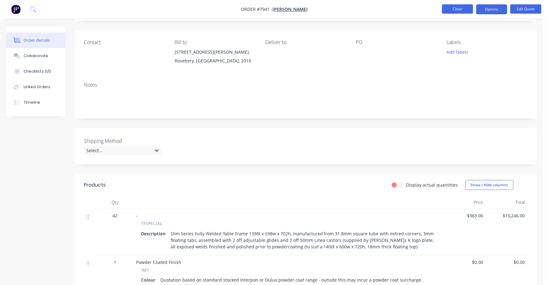
click at [451, 7] on button "Close" at bounding box center [457, 8] width 31 height 9
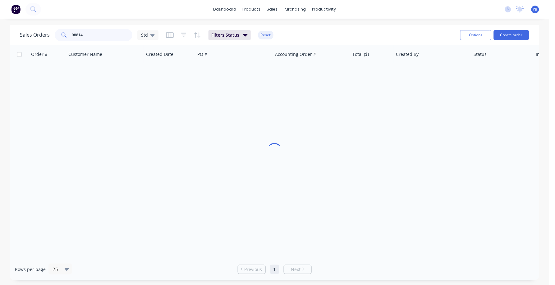
drag, startPoint x: 83, startPoint y: 31, endPoint x: 64, endPoint y: 28, distance: 18.9
click at [64, 29] on div "98814" at bounding box center [94, 35] width 78 height 12
type input "98914"
click at [264, 35] on button "Reset" at bounding box center [265, 35] width 15 height 9
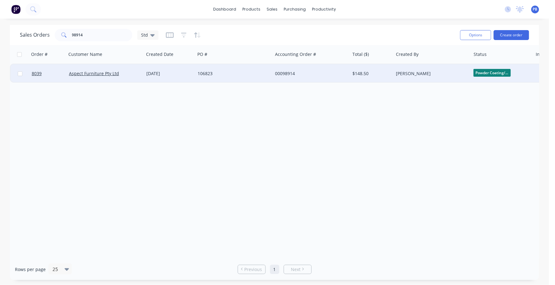
click at [287, 71] on div "00098914" at bounding box center [309, 74] width 69 height 6
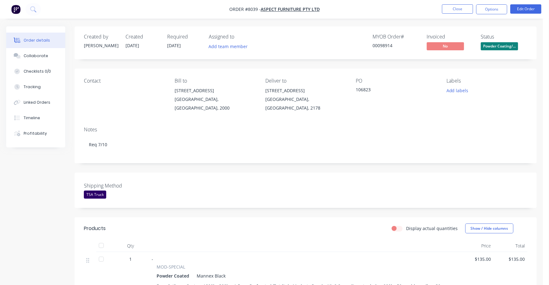
click at [509, 48] on span "Powder Coating/..." at bounding box center [499, 46] width 37 height 8
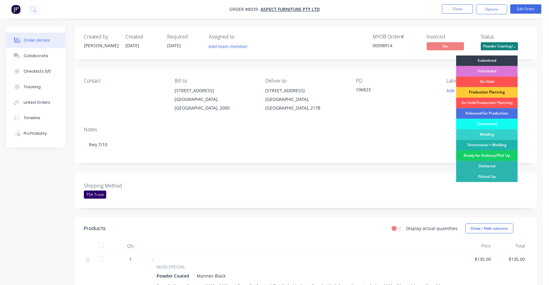
click at [491, 156] on div "Ready for Delivery/Pick Up" at bounding box center [487, 156] width 62 height 11
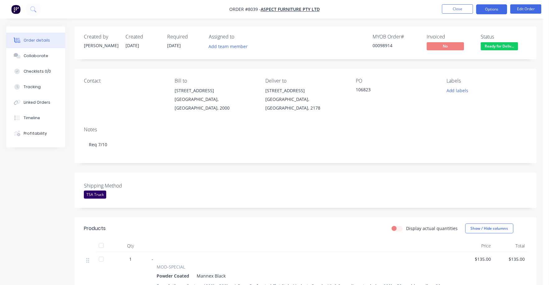
click at [490, 7] on button "Options" at bounding box center [491, 9] width 31 height 10
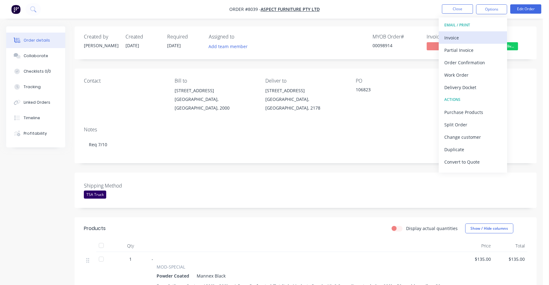
click at [453, 39] on div "Invoice" at bounding box center [473, 37] width 57 height 9
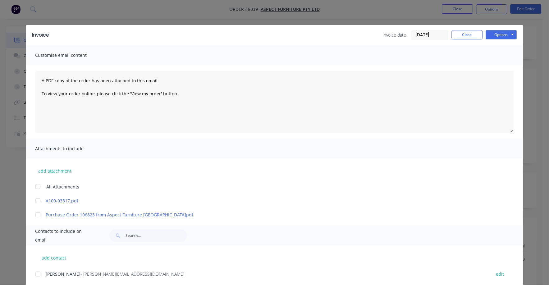
click at [427, 33] on input "23/09/25" at bounding box center [430, 34] width 37 height 9
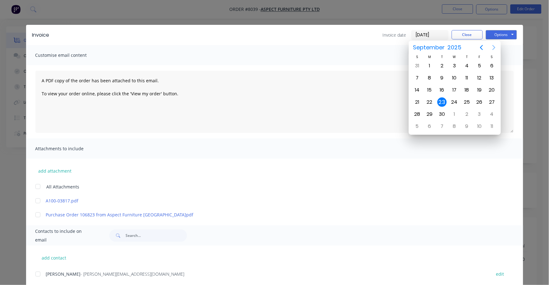
click at [492, 46] on icon "Next page" at bounding box center [493, 47] width 7 height 7
click at [453, 65] on div "1" at bounding box center [454, 65] width 9 height 9
type input "01/10/25"
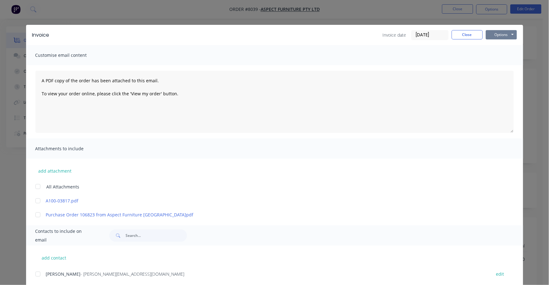
click at [500, 30] on button "Options" at bounding box center [501, 34] width 31 height 9
click at [496, 53] on button "Print" at bounding box center [506, 56] width 40 height 10
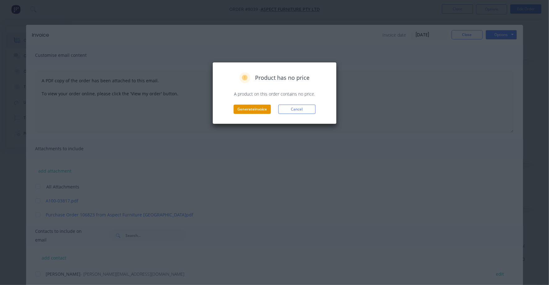
click at [261, 112] on button "Generate invoice" at bounding box center [252, 109] width 37 height 9
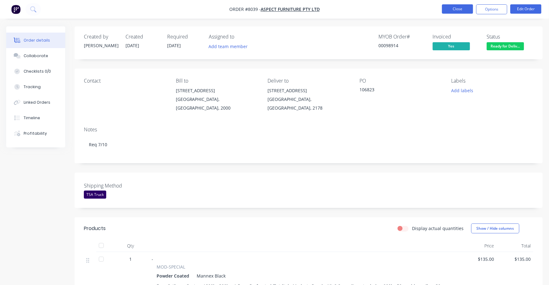
click at [454, 10] on button "Close" at bounding box center [457, 8] width 31 height 9
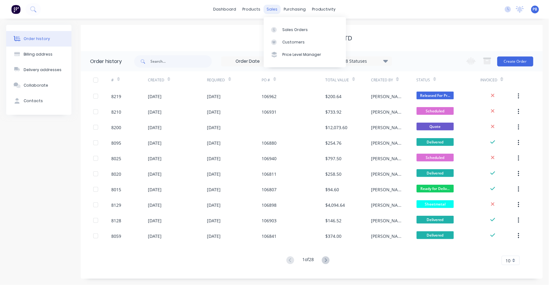
click at [273, 7] on div "sales" at bounding box center [271, 9] width 17 height 9
click at [293, 29] on div "Sales Orders" at bounding box center [294, 30] width 25 height 6
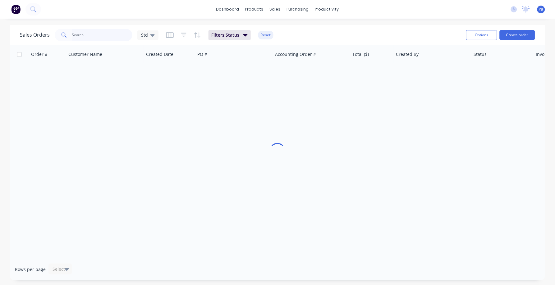
click at [106, 39] on input "text" at bounding box center [102, 35] width 61 height 12
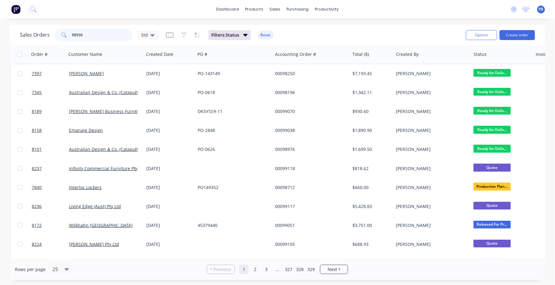
type input "98930"
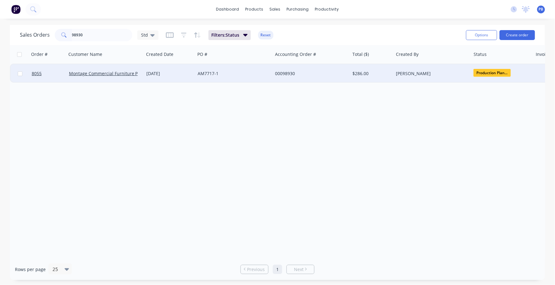
click at [281, 73] on div "00098930" at bounding box center [309, 74] width 69 height 6
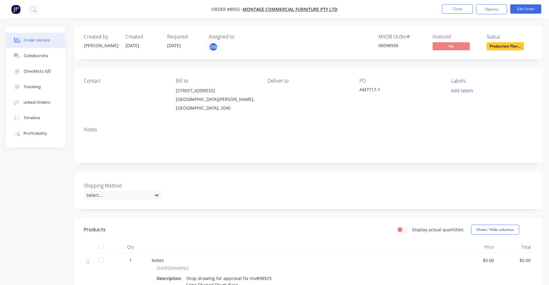
click at [502, 47] on span "Production Plan..." at bounding box center [505, 46] width 37 height 8
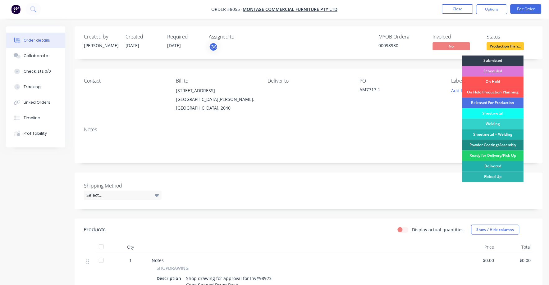
click at [501, 164] on div "Delivered" at bounding box center [493, 166] width 62 height 11
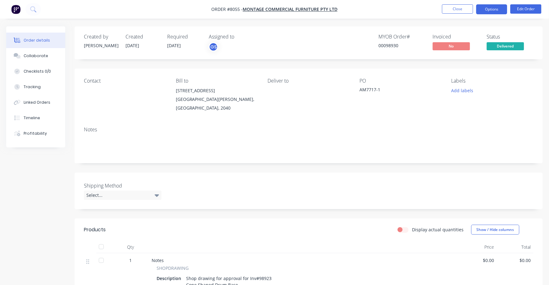
click at [491, 10] on button "Options" at bounding box center [491, 9] width 31 height 10
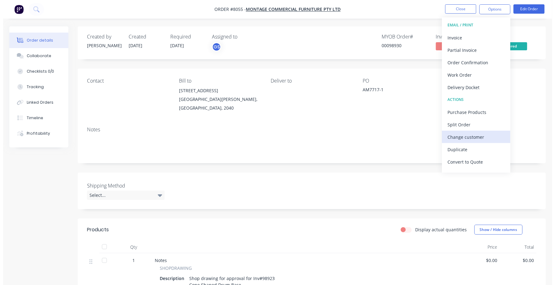
scroll to position [9, 0]
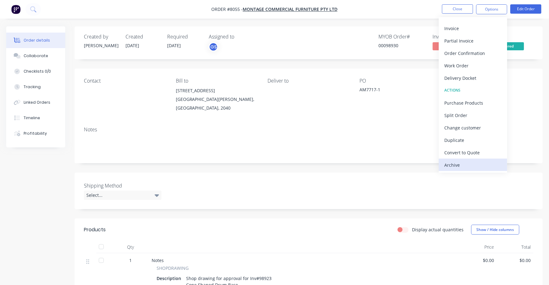
click at [459, 162] on div "Archive" at bounding box center [473, 165] width 57 height 9
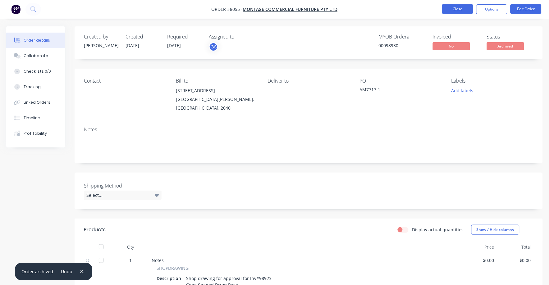
click at [451, 12] on button "Close" at bounding box center [457, 8] width 31 height 9
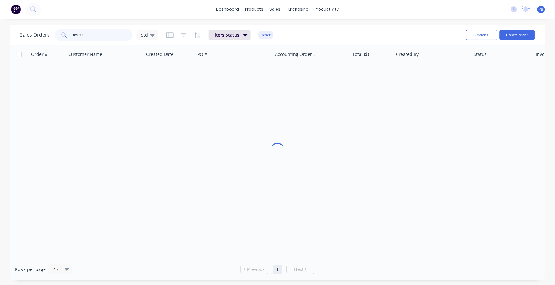
drag, startPoint x: 84, startPoint y: 31, endPoint x: 48, endPoint y: 27, distance: 36.5
click at [48, 27] on div "Sales Orders 98930 Std Filters: Status Reset" at bounding box center [240, 34] width 441 height 15
click at [268, 34] on button "Reset" at bounding box center [265, 35] width 15 height 9
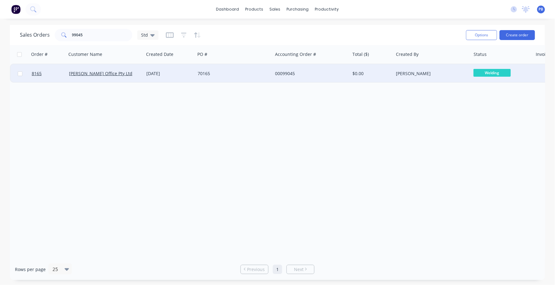
click at [486, 74] on span "Welding" at bounding box center [491, 73] width 37 height 8
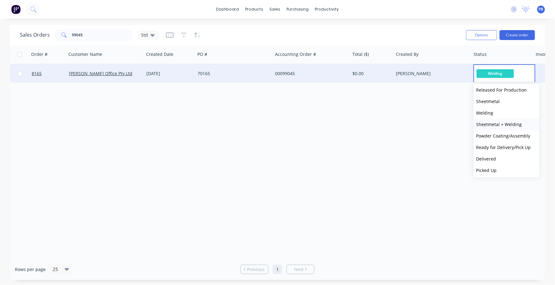
scroll to position [61, 0]
click at [498, 133] on span "Powder Coating/Assembly" at bounding box center [503, 135] width 54 height 6
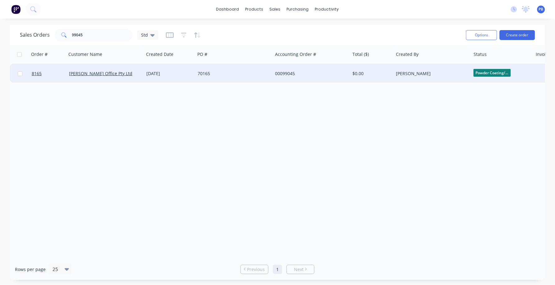
click at [103, 28] on div "Sales Orders 99045 Std" at bounding box center [240, 34] width 441 height 15
drag, startPoint x: 100, startPoint y: 33, endPoint x: 97, endPoint y: 34, distance: 3.2
click at [97, 34] on input "99045" at bounding box center [102, 35] width 61 height 12
click at [98, 34] on input "99045" at bounding box center [102, 35] width 61 height 12
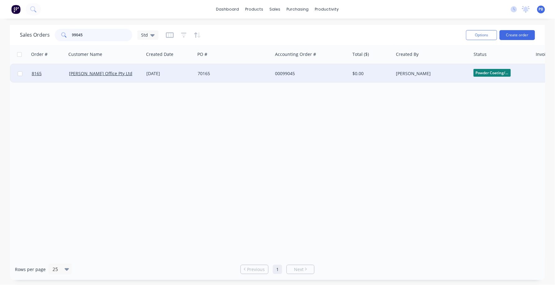
click at [98, 34] on input "99045" at bounding box center [102, 35] width 61 height 12
click at [479, 76] on div "Released For Pr..." at bounding box center [500, 73] width 54 height 9
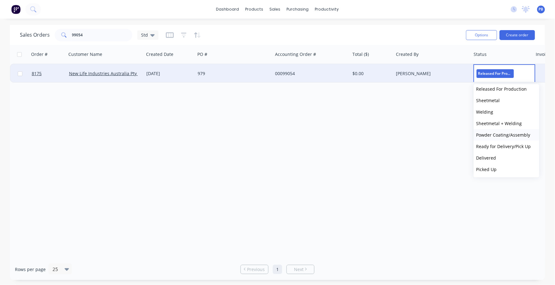
click at [504, 132] on span "Powder Coating/Assembly" at bounding box center [503, 135] width 54 height 6
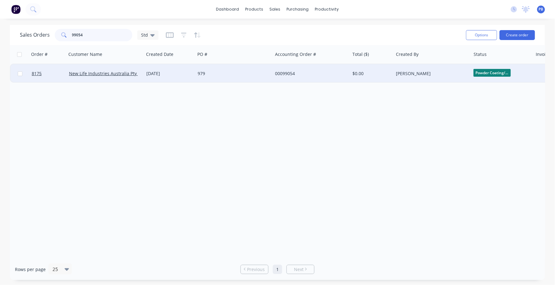
drag, startPoint x: 116, startPoint y: 32, endPoint x: 21, endPoint y: 20, distance: 95.6
click at [21, 20] on div "dashboard products sales purchasing productivity dashboard products Product Cat…" at bounding box center [277, 142] width 555 height 285
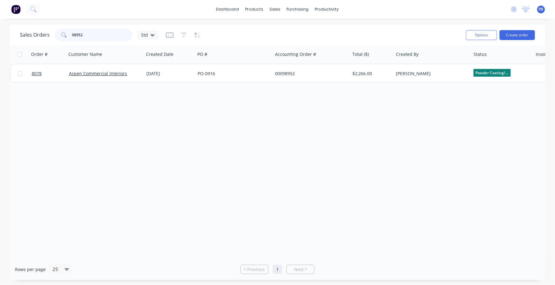
drag, startPoint x: 82, startPoint y: 35, endPoint x: 69, endPoint y: 32, distance: 13.4
click at [69, 32] on div "98952" at bounding box center [94, 35] width 78 height 12
drag, startPoint x: 81, startPoint y: 34, endPoint x: 60, endPoint y: 29, distance: 21.8
click at [60, 29] on div "98952" at bounding box center [94, 35] width 78 height 12
drag, startPoint x: 90, startPoint y: 33, endPoint x: 55, endPoint y: 31, distance: 35.2
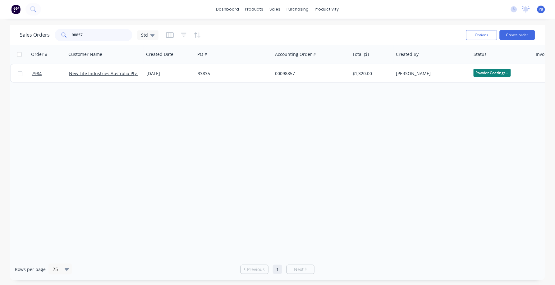
click at [55, 31] on div "98857" at bounding box center [94, 35] width 78 height 12
click at [97, 35] on input "99076" at bounding box center [102, 35] width 61 height 12
click at [99, 40] on input "99072" at bounding box center [102, 35] width 61 height 12
click at [97, 39] on input "99072" at bounding box center [102, 35] width 61 height 12
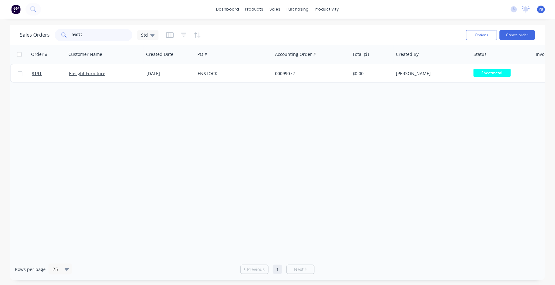
click at [91, 34] on input "99072" at bounding box center [102, 35] width 61 height 12
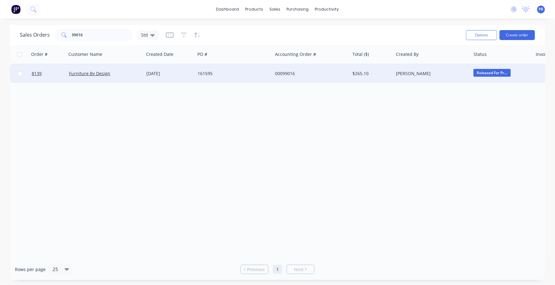
click at [485, 74] on span "Released For Pr..." at bounding box center [491, 73] width 37 height 8
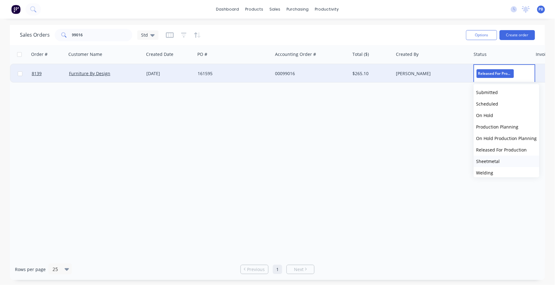
click at [492, 161] on span "Sheetmetal" at bounding box center [488, 161] width 24 height 6
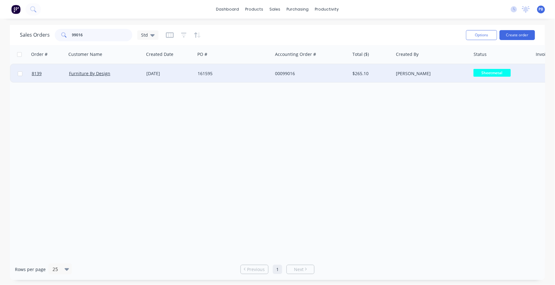
drag, startPoint x: 93, startPoint y: 35, endPoint x: 57, endPoint y: 27, distance: 36.5
click at [57, 27] on div "Sales Orders 99016 Std" at bounding box center [240, 34] width 441 height 15
type input "99071"
click at [279, 72] on div "00099071" at bounding box center [309, 74] width 69 height 6
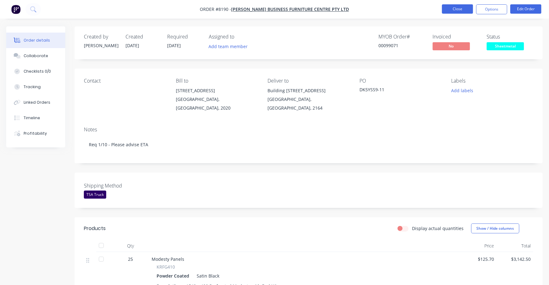
click at [454, 10] on button "Close" at bounding box center [457, 8] width 31 height 9
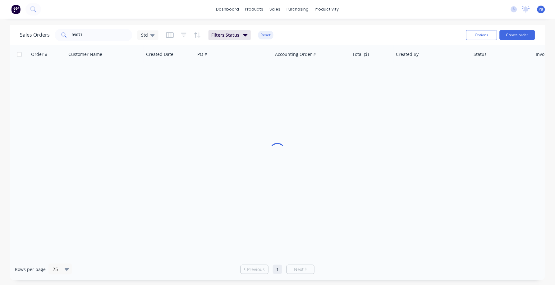
drag, startPoint x: 111, startPoint y: 38, endPoint x: 55, endPoint y: 28, distance: 56.2
click at [55, 28] on div "Sales Orders 99071 Std Filters: Status Reset" at bounding box center [240, 34] width 441 height 15
drag, startPoint x: 55, startPoint y: 28, endPoint x: 82, endPoint y: 33, distance: 27.4
click at [82, 33] on input "99071" at bounding box center [102, 35] width 61 height 12
click at [86, 33] on input "99071" at bounding box center [102, 35] width 61 height 12
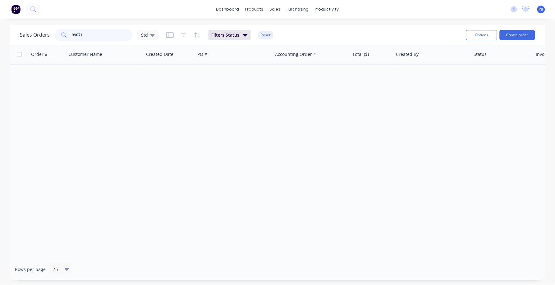
click at [86, 33] on input "99071" at bounding box center [102, 35] width 61 height 12
click at [84, 34] on input "99071" at bounding box center [102, 35] width 61 height 12
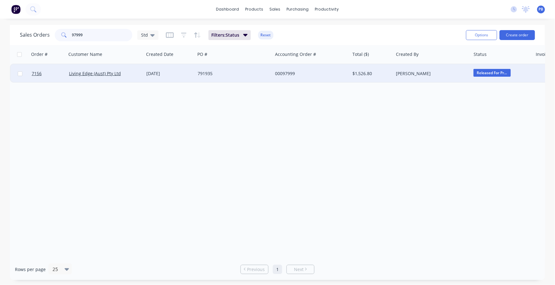
type input "97999"
click at [280, 71] on div "00097999" at bounding box center [309, 74] width 69 height 6
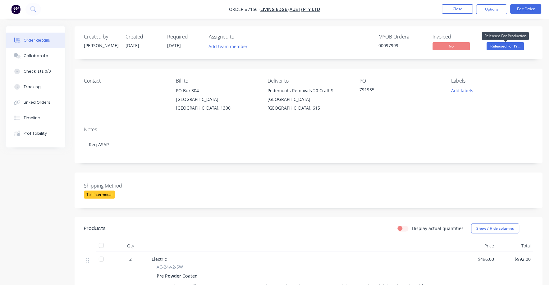
click at [508, 47] on span "Released For Pr..." at bounding box center [505, 46] width 37 height 8
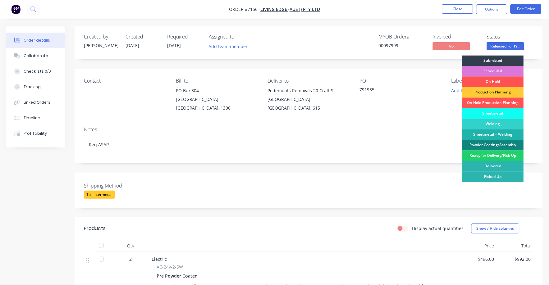
click at [494, 144] on div "Powder Coating/Assembly" at bounding box center [493, 145] width 62 height 11
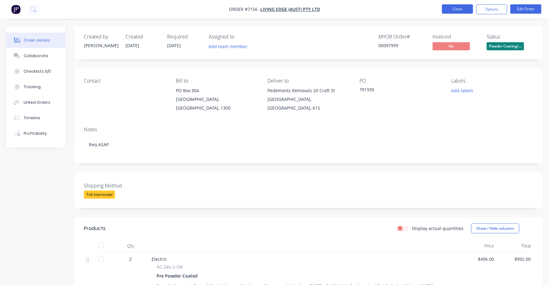
click at [452, 8] on button "Close" at bounding box center [457, 8] width 31 height 9
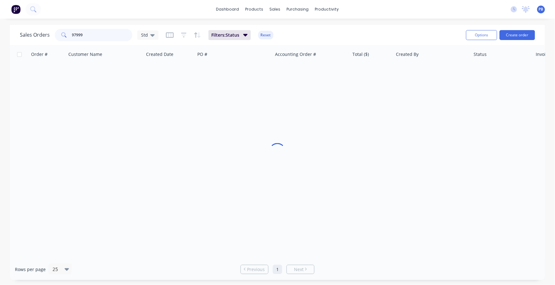
drag, startPoint x: 101, startPoint y: 37, endPoint x: 53, endPoint y: 32, distance: 48.2
click at [53, 32] on div "Sales Orders 97999 Std" at bounding box center [89, 35] width 139 height 12
click at [265, 37] on button "Reset" at bounding box center [265, 35] width 15 height 9
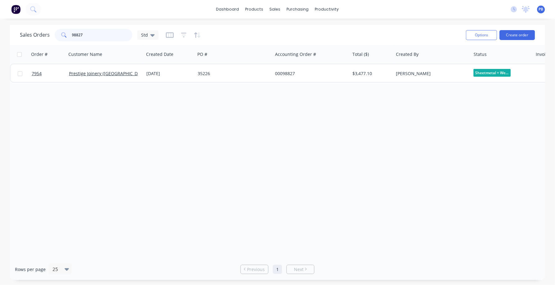
click at [83, 32] on input "98827" at bounding box center [102, 35] width 61 height 12
drag, startPoint x: 97, startPoint y: 38, endPoint x: 85, endPoint y: 35, distance: 12.1
click at [92, 37] on input "98657" at bounding box center [102, 35] width 61 height 12
click at [85, 35] on input "98657" at bounding box center [102, 35] width 61 height 12
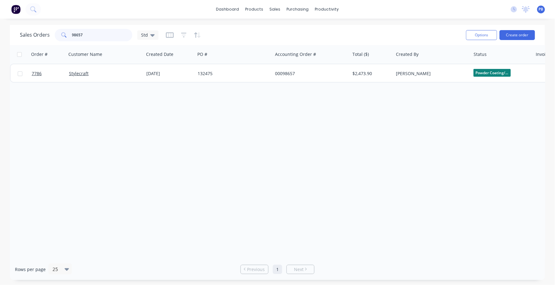
click at [85, 35] on input "98657" at bounding box center [102, 35] width 61 height 12
click at [88, 40] on input "98970" at bounding box center [102, 35] width 61 height 12
click at [90, 36] on input "98993" at bounding box center [102, 35] width 61 height 12
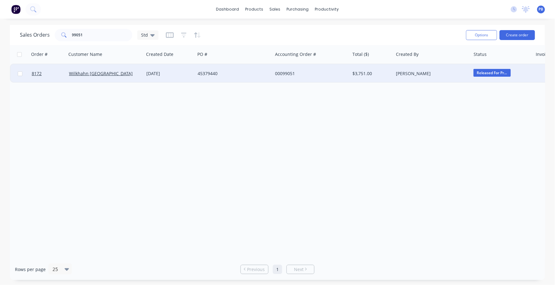
click at [483, 66] on div "Released For Pr..." at bounding box center [502, 73] width 62 height 19
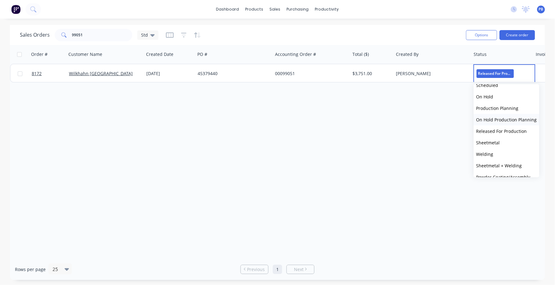
scroll to position [39, 0]
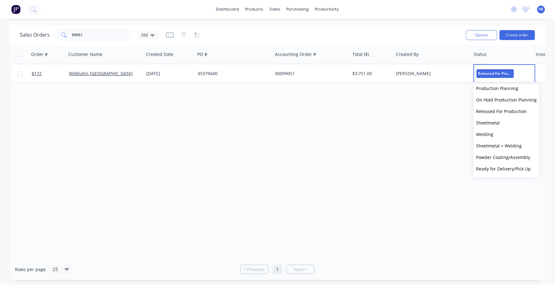
click at [491, 120] on span "Sheetmetal" at bounding box center [488, 123] width 24 height 6
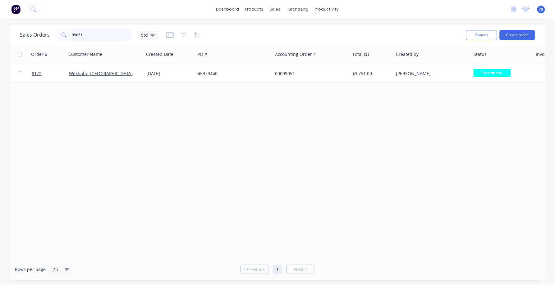
click at [87, 33] on input "99051" at bounding box center [102, 35] width 61 height 12
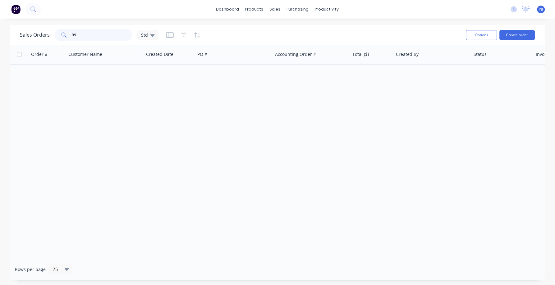
type input "9"
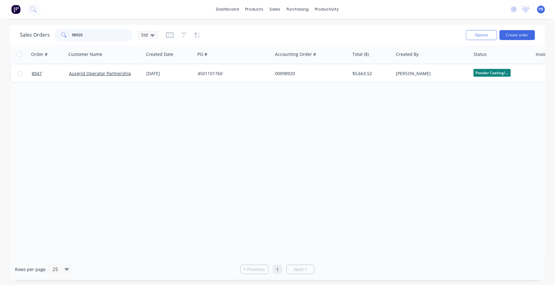
click at [98, 31] on input "98920" at bounding box center [102, 35] width 61 height 12
click at [98, 32] on input "98920" at bounding box center [102, 35] width 61 height 12
drag, startPoint x: 85, startPoint y: 35, endPoint x: 58, endPoint y: 31, distance: 27.9
click at [58, 31] on div "98712" at bounding box center [94, 35] width 78 height 12
click at [100, 45] on div "Customer Name" at bounding box center [105, 54] width 78 height 19
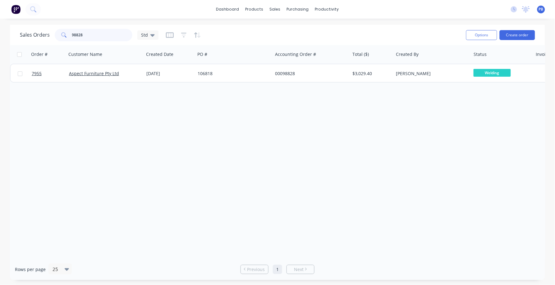
click at [90, 33] on input "98828" at bounding box center [102, 35] width 61 height 12
drag, startPoint x: 90, startPoint y: 32, endPoint x: 57, endPoint y: 28, distance: 33.3
click at [57, 28] on div "Sales Orders 98785 Std" at bounding box center [240, 34] width 441 height 15
click at [88, 30] on div "Sales Orders 98795 Std Options Create order" at bounding box center [277, 35] width 535 height 20
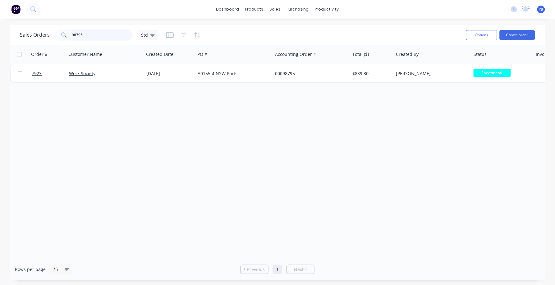
click at [87, 32] on input "98795" at bounding box center [102, 35] width 61 height 12
click at [83, 34] on input "98795" at bounding box center [102, 35] width 61 height 12
click at [85, 36] on input "97782" at bounding box center [102, 35] width 61 height 12
click at [85, 35] on input "97782" at bounding box center [102, 35] width 61 height 12
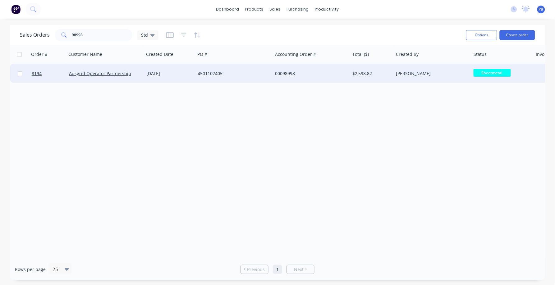
click at [485, 70] on span "Sheetmetal" at bounding box center [491, 73] width 37 height 8
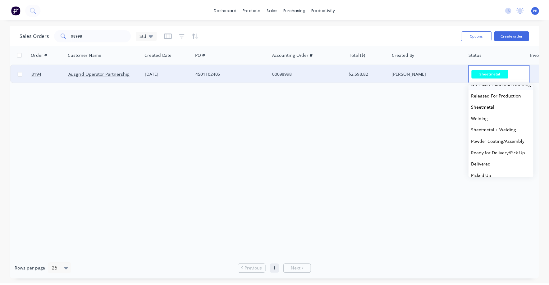
scroll to position [61, 0]
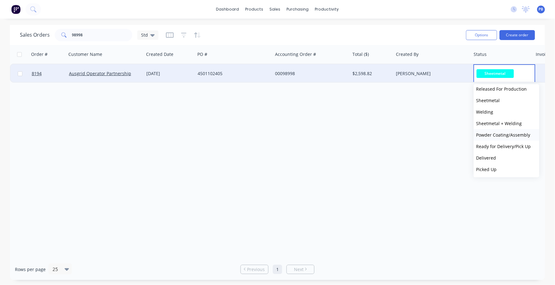
click at [501, 132] on span "Powder Coating/Assembly" at bounding box center [503, 135] width 54 height 6
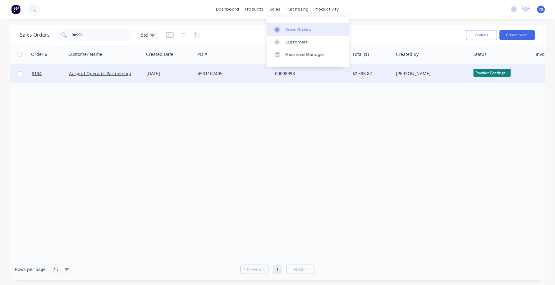
click at [290, 28] on div "Sales Orders" at bounding box center [297, 30] width 25 height 6
drag, startPoint x: 99, startPoint y: 34, endPoint x: 65, endPoint y: 31, distance: 35.0
click at [65, 31] on div "98998" at bounding box center [94, 35] width 78 height 12
type input "99005"
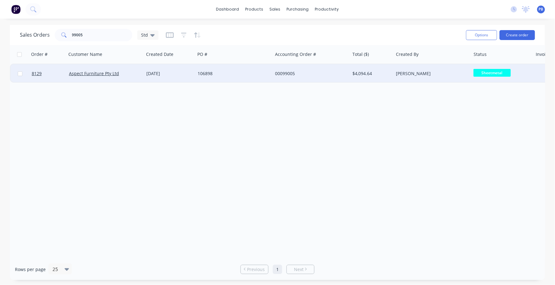
click at [285, 72] on div "00099005" at bounding box center [309, 74] width 69 height 6
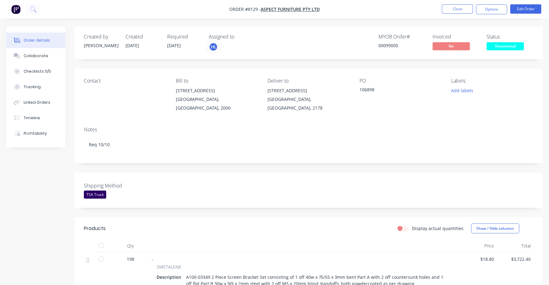
click at [510, 46] on span "Sheetmetal" at bounding box center [505, 46] width 37 height 8
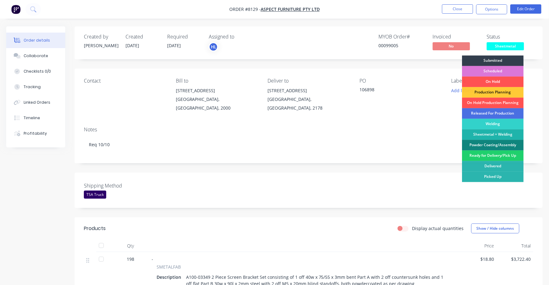
click at [498, 144] on div "Powder Coating/Assembly" at bounding box center [493, 145] width 62 height 11
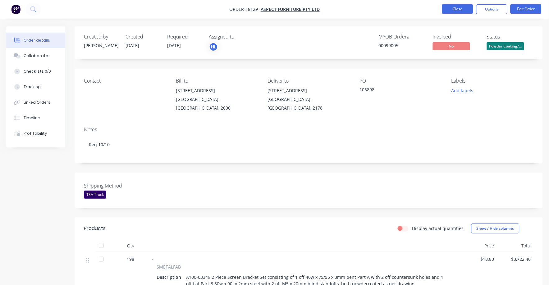
click at [452, 7] on button "Close" at bounding box center [457, 8] width 31 height 9
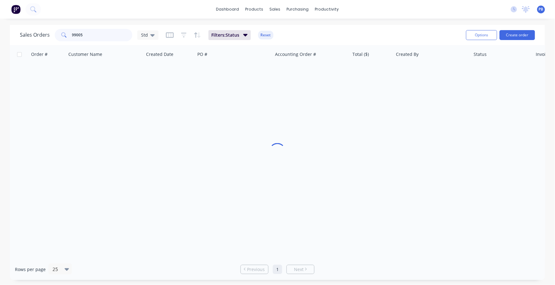
click at [57, 31] on div "99005" at bounding box center [94, 35] width 78 height 12
type input "98958"
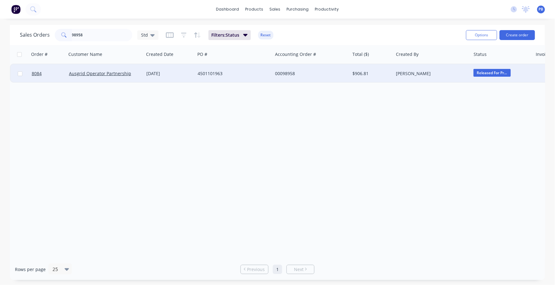
click at [284, 71] on div "00098958" at bounding box center [309, 74] width 69 height 6
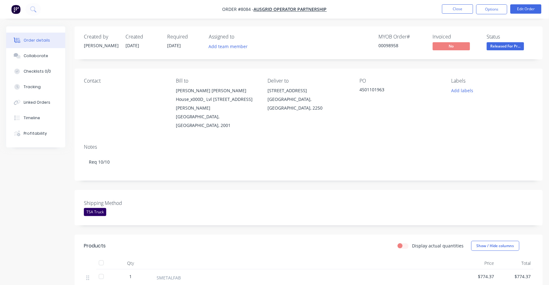
click at [509, 46] on span "Released For Pr..." at bounding box center [505, 46] width 37 height 8
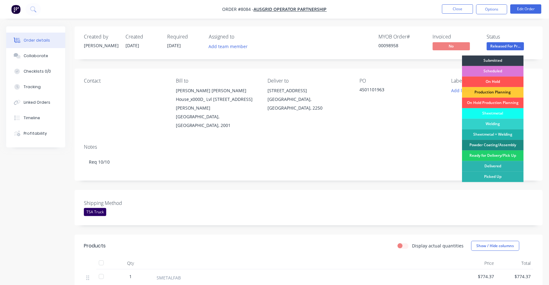
click at [489, 113] on div "Sheetmetal" at bounding box center [493, 113] width 62 height 11
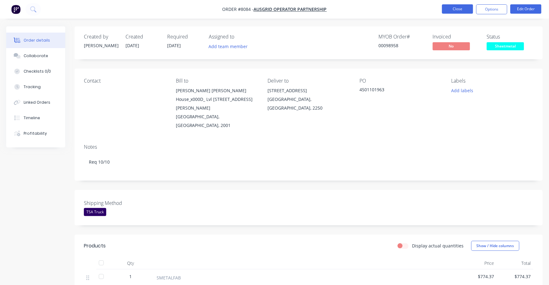
click at [461, 8] on button "Close" at bounding box center [457, 8] width 31 height 9
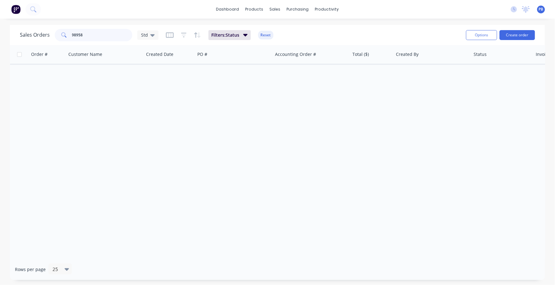
drag, startPoint x: 89, startPoint y: 34, endPoint x: 45, endPoint y: 29, distance: 44.3
click at [45, 29] on div "Sales Orders 98958 Std" at bounding box center [89, 35] width 139 height 12
click at [270, 34] on button "Reset" at bounding box center [265, 35] width 15 height 9
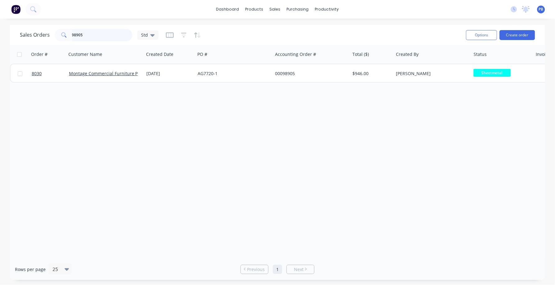
click at [99, 37] on input "98905" at bounding box center [102, 35] width 61 height 12
type input "98986"
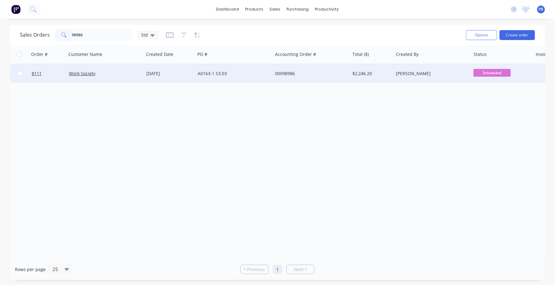
click at [287, 73] on div "00098986" at bounding box center [309, 74] width 69 height 6
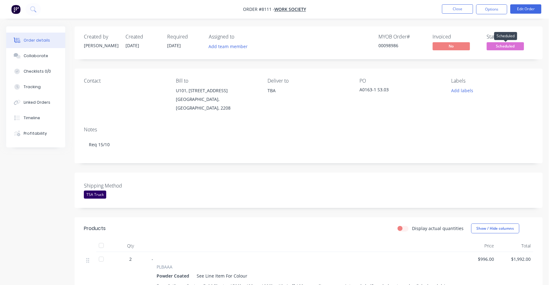
click at [498, 45] on span "Scheduled" at bounding box center [505, 46] width 37 height 8
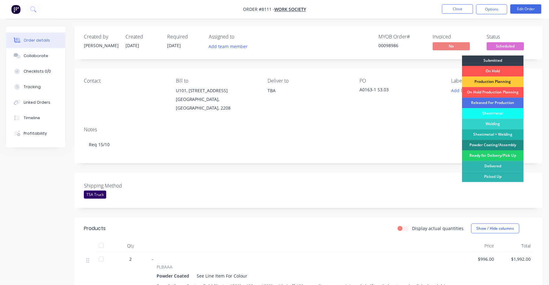
drag, startPoint x: 488, startPoint y: 113, endPoint x: 485, endPoint y: 109, distance: 4.9
click at [487, 113] on div "Sheetmetal" at bounding box center [493, 113] width 62 height 11
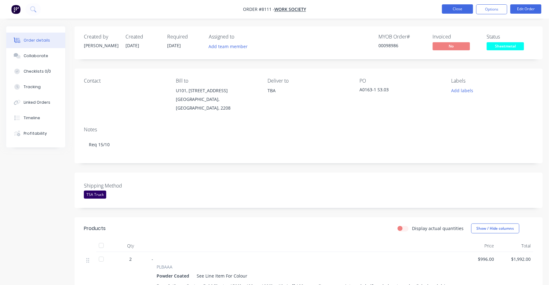
click at [459, 7] on button "Close" at bounding box center [457, 8] width 31 height 9
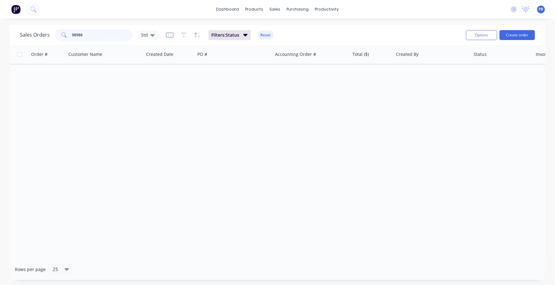
click at [91, 35] on input "98986" at bounding box center [102, 35] width 61 height 12
type input "98994"
drag, startPoint x: 87, startPoint y: 36, endPoint x: 58, endPoint y: 33, distance: 29.7
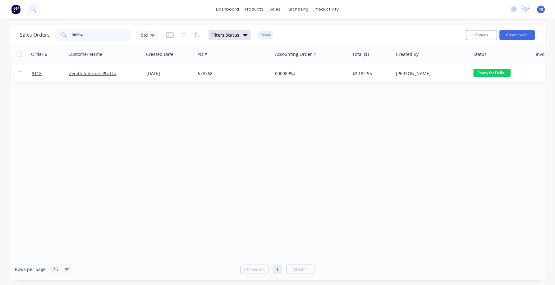
click at [58, 33] on div "98994" at bounding box center [94, 35] width 78 height 12
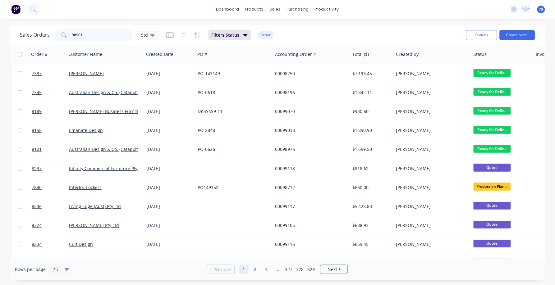
type input "98901"
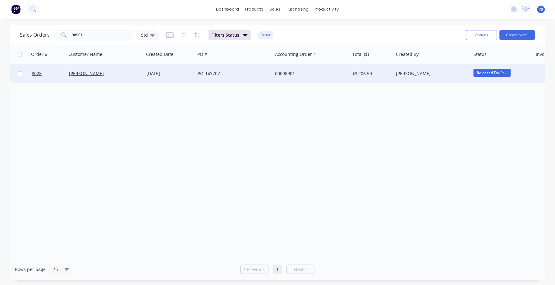
click at [486, 70] on span "Released For Pr..." at bounding box center [491, 73] width 37 height 8
click at [375, 183] on div "Order # Customer Name Created Date PO # Accounting Order # Total ($) Created By…" at bounding box center [277, 152] width 535 height 214
click at [491, 73] on span "Released For Pr..." at bounding box center [491, 73] width 37 height 8
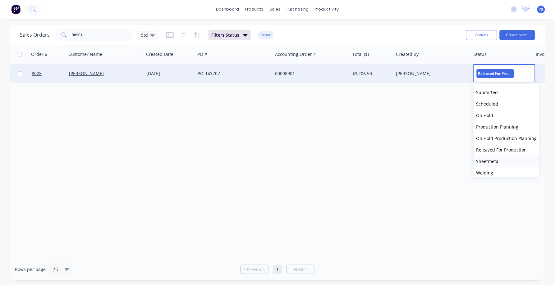
click at [490, 161] on span "Sheetmetal" at bounding box center [488, 161] width 24 height 6
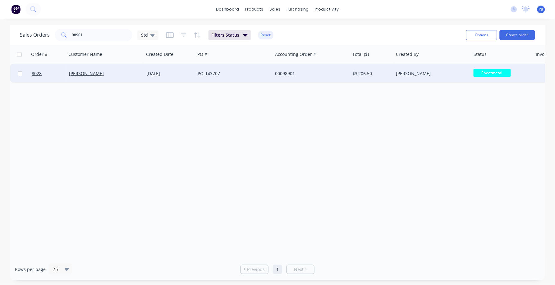
click at [453, 151] on div "Order # Customer Name Created Date PO # Accounting Order # Total ($) Created By…" at bounding box center [277, 152] width 535 height 214
